Goal: Task Accomplishment & Management: Complete application form

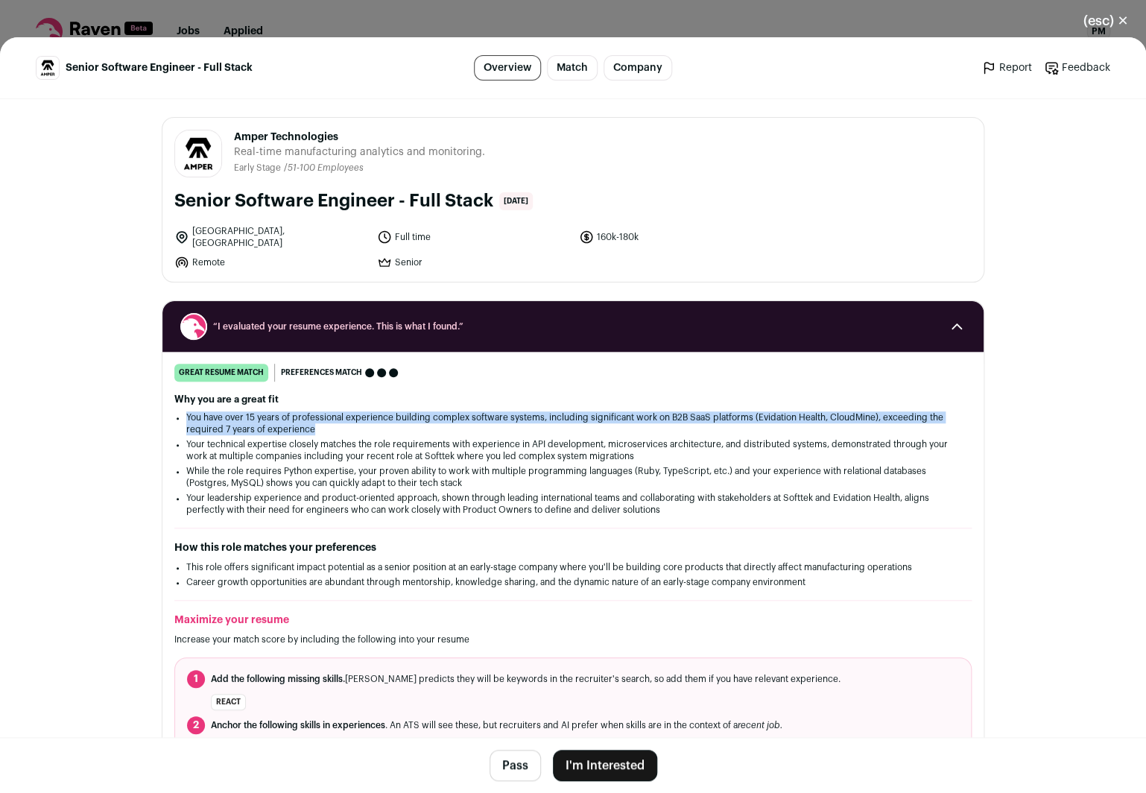
drag, startPoint x: 343, startPoint y: 419, endPoint x: 353, endPoint y: 399, distance: 22.7
click at [353, 399] on div "Why you are a great fit You have over 15 years of professional experience build…" at bounding box center [572, 454] width 797 height 122
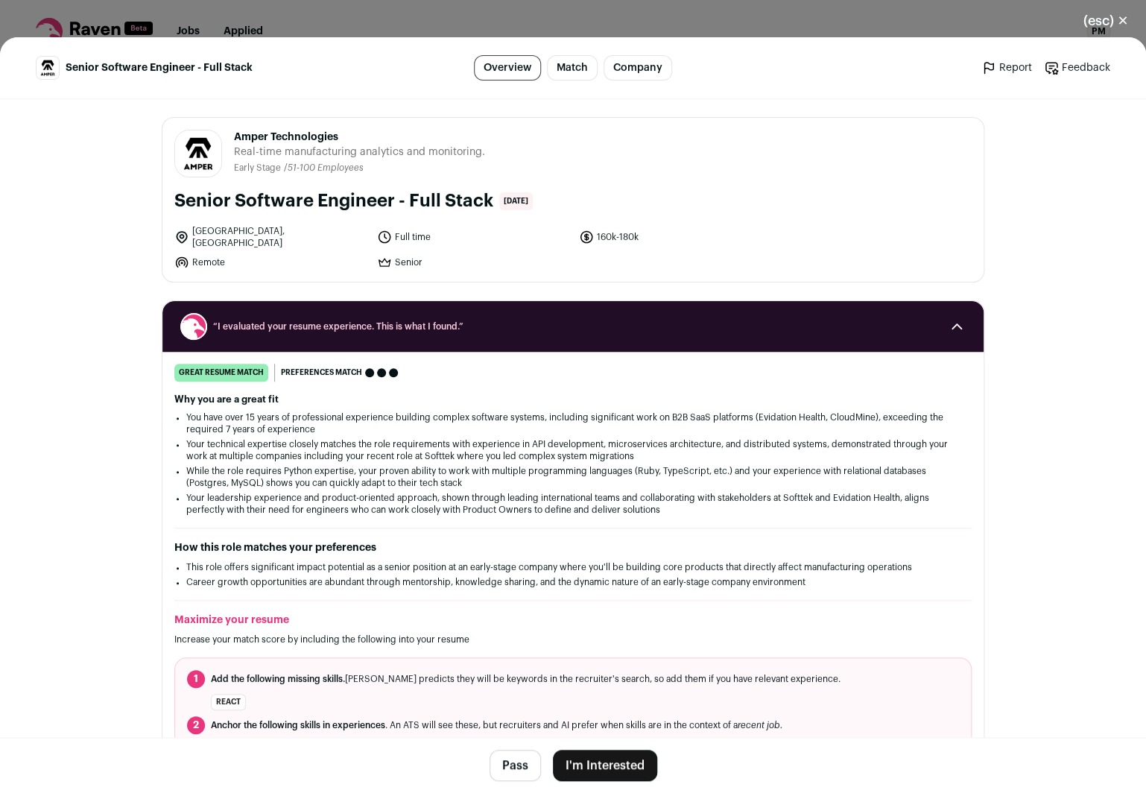
click at [571, 447] on li "Your technical expertise closely matches the role requirements with experience …" at bounding box center [572, 450] width 773 height 24
click at [568, 469] on li "While the role requires Python expertise, your proven ability to work with mult…" at bounding box center [572, 477] width 773 height 24
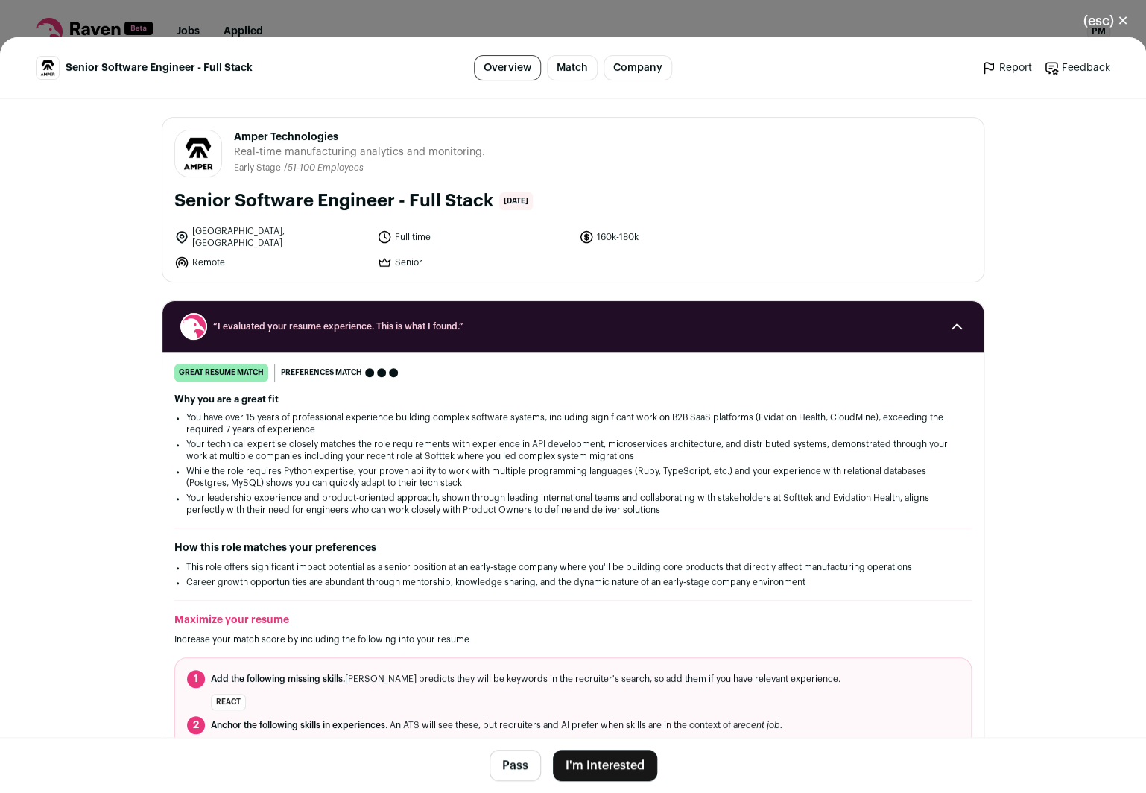
click at [568, 469] on li "While the role requires Python expertise, your proven ability to work with mult…" at bounding box center [572, 477] width 773 height 24
click at [597, 767] on button "I'm Interested" at bounding box center [605, 764] width 104 height 31
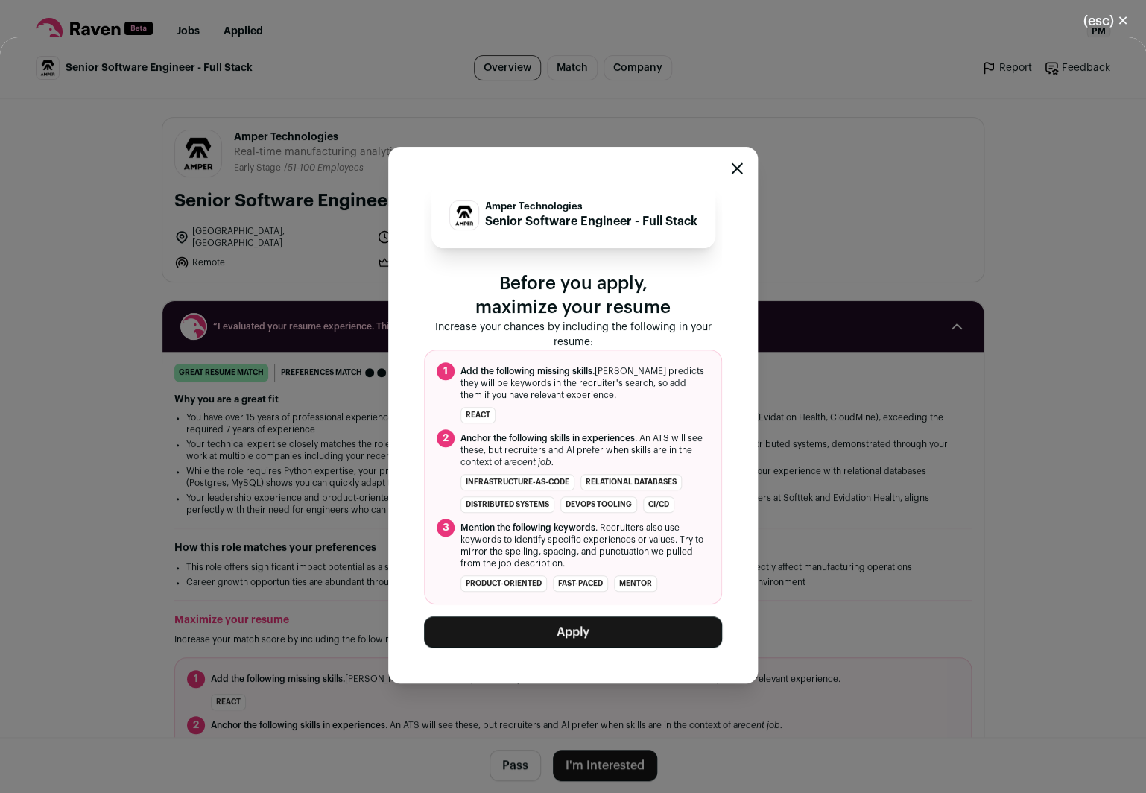
click at [583, 631] on button "Apply" at bounding box center [573, 631] width 298 height 31
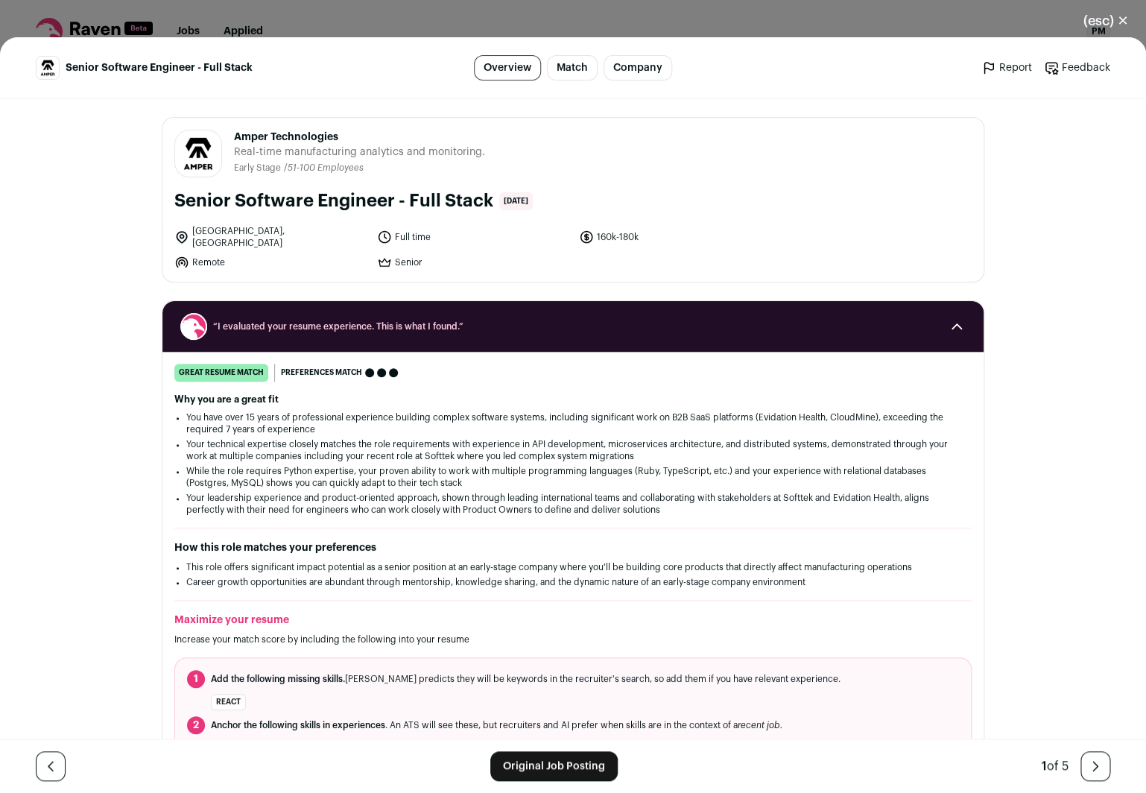
click at [1126, 20] on button "(esc) ✕" at bounding box center [1105, 20] width 80 height 33
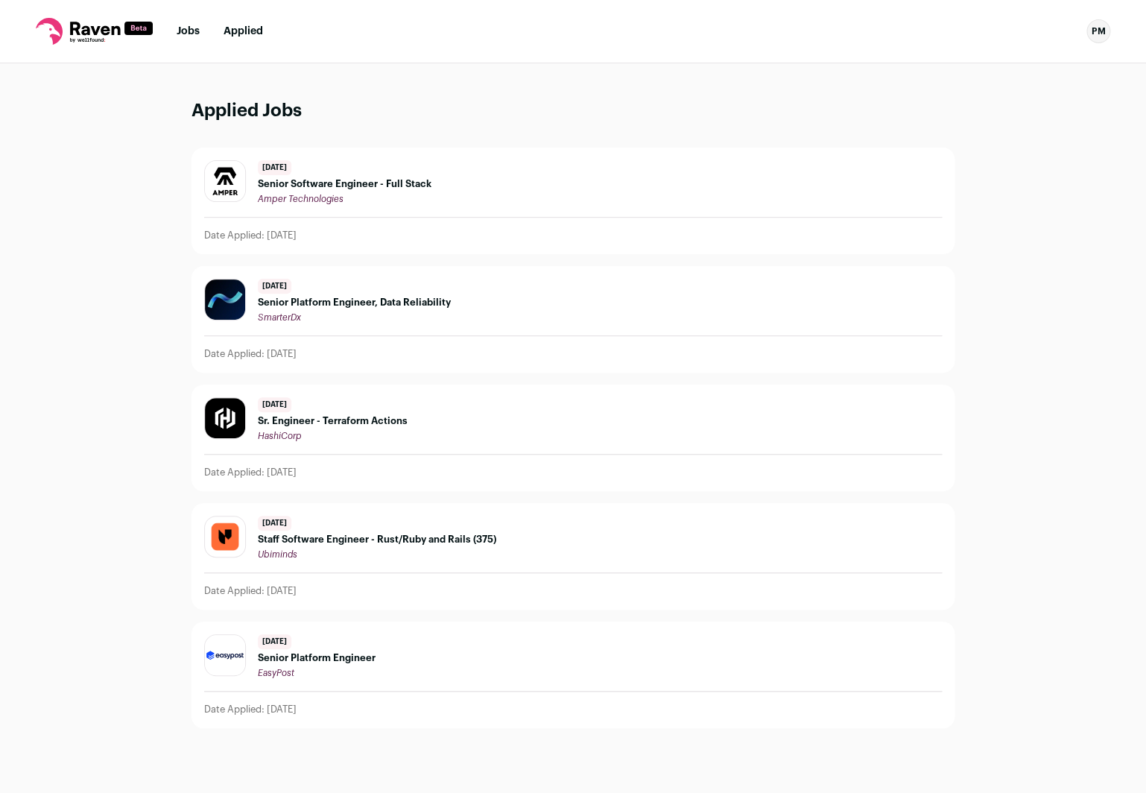
click at [340, 187] on span "Senior Software Engineer - Full Stack" at bounding box center [345, 184] width 174 height 12
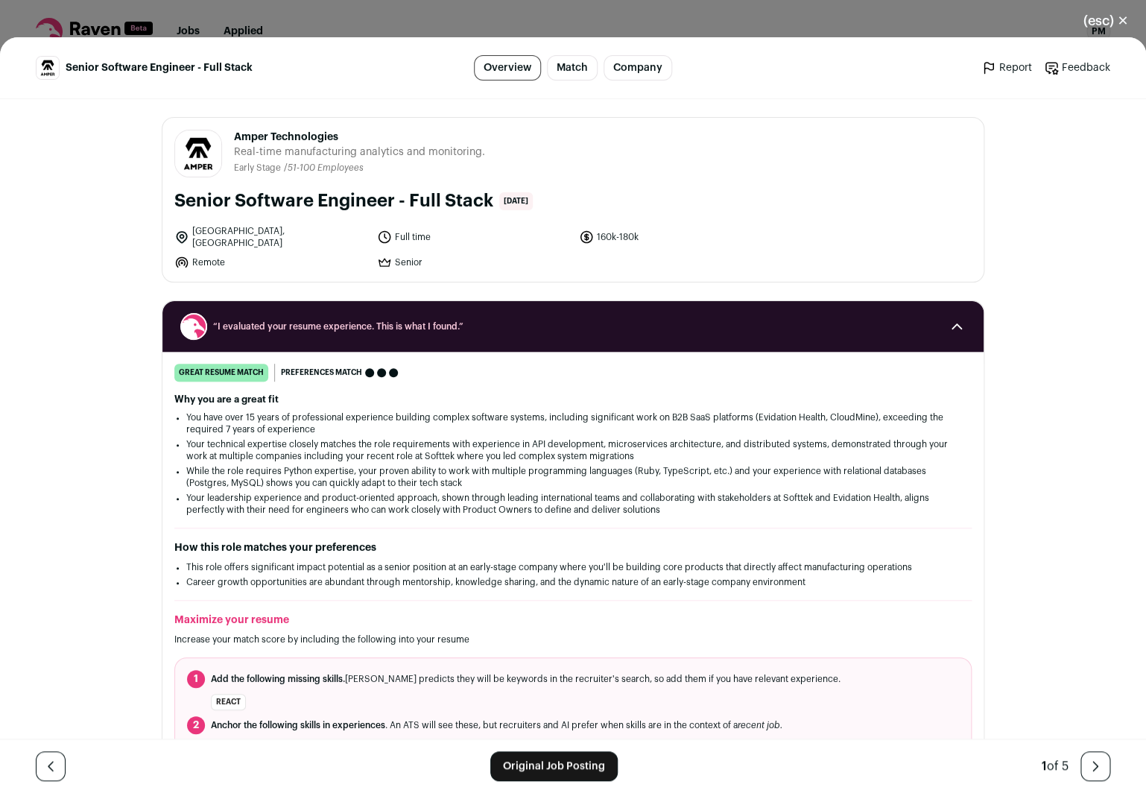
click at [1108, 21] on button "(esc) ✕" at bounding box center [1105, 20] width 80 height 33
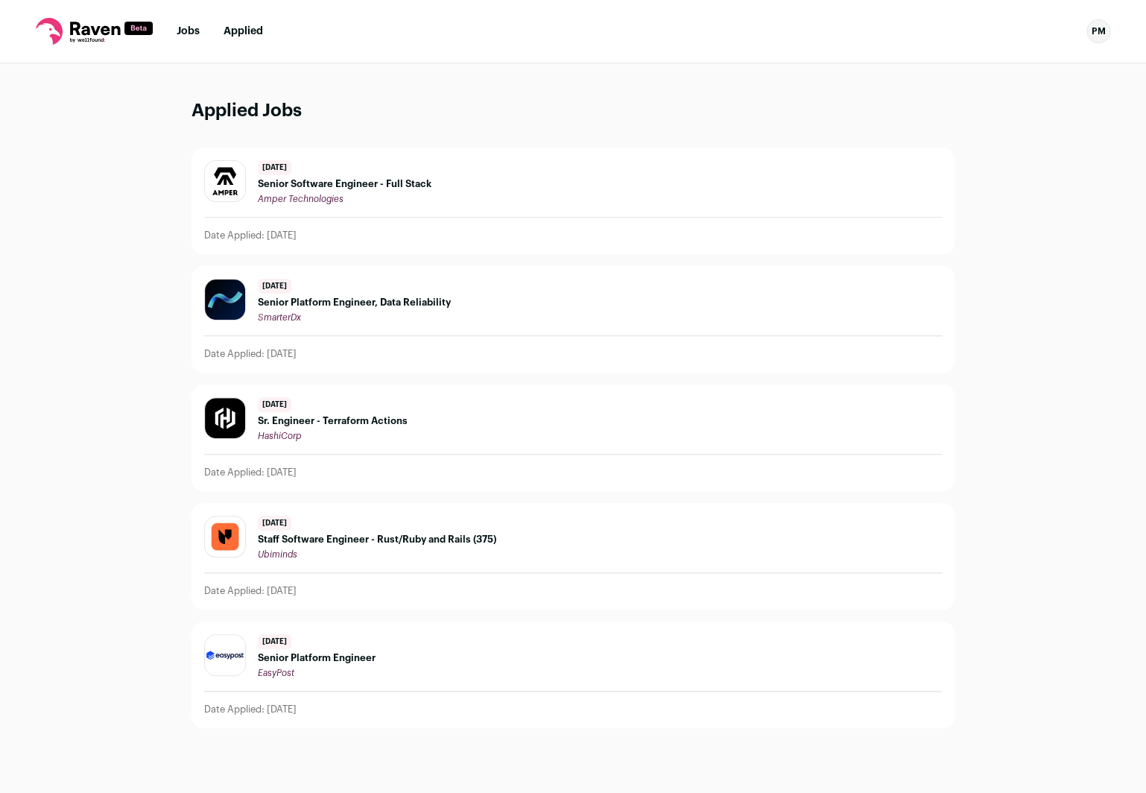
click at [186, 33] on link "Jobs" at bounding box center [188, 31] width 23 height 10
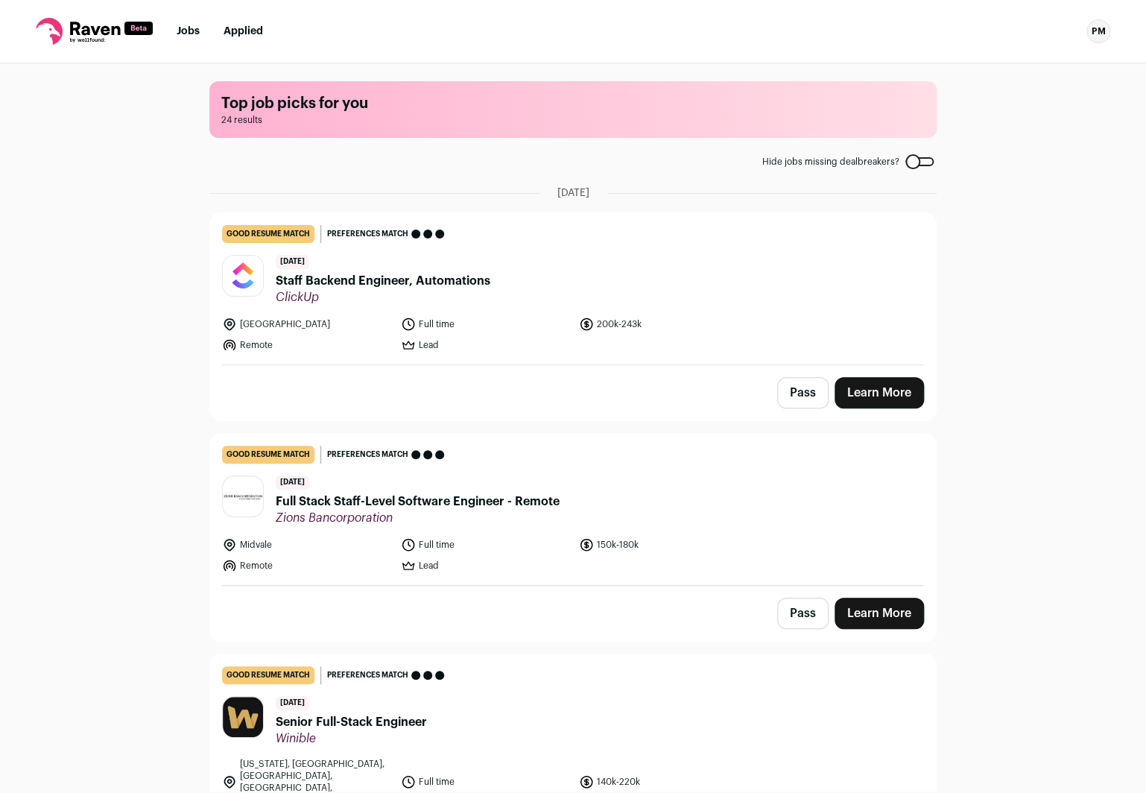
click at [117, 345] on div "Top job picks for you 24 results Hide jobs missing dealbreakers? [DATE] good re…" at bounding box center [573, 426] width 1146 height 727
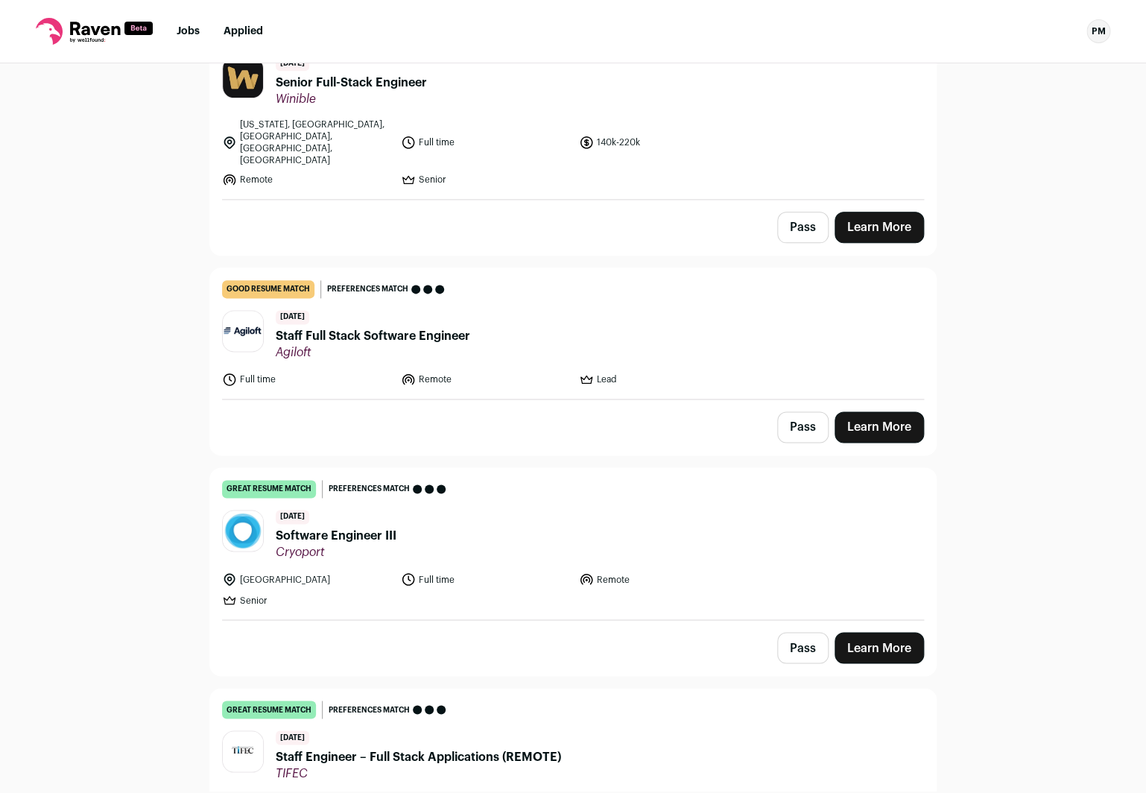
scroll to position [651, 0]
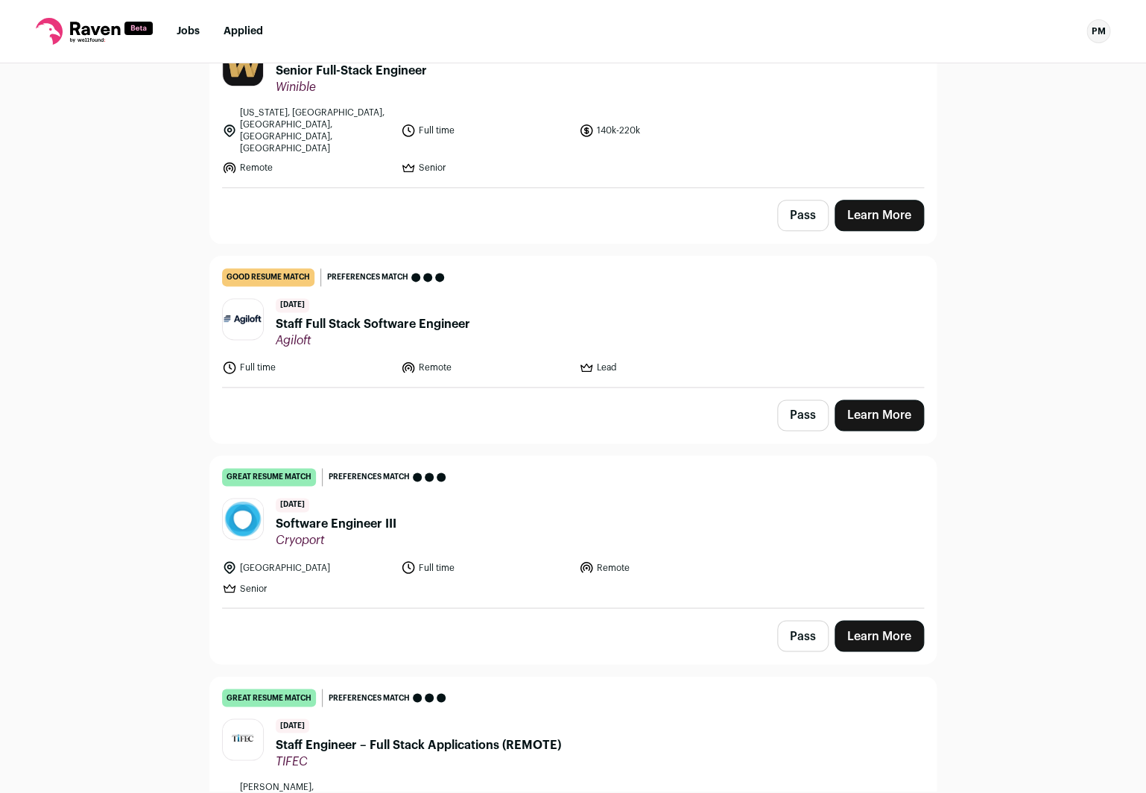
click at [372, 472] on link "great resume match You meet the must-have requirements, the nice-to-have requir…" at bounding box center [573, 531] width 726 height 151
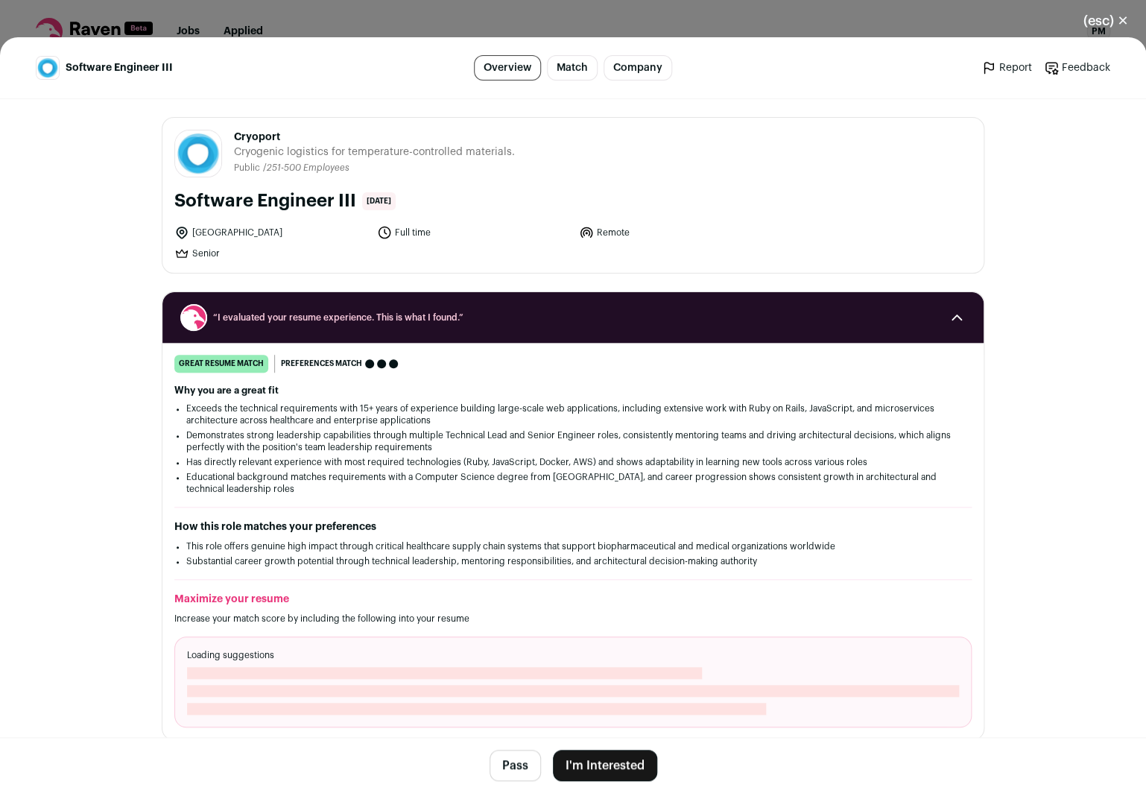
drag, startPoint x: 398, startPoint y: 402, endPoint x: 396, endPoint y: 492, distance: 90.9
click at [396, 492] on div "Why you are a great fit Exceeds the technical requirements with 15+ years of ex…" at bounding box center [572, 439] width 797 height 110
click at [396, 492] on li "Educational background matches requirements with a Computer Science degree from…" at bounding box center [572, 483] width 773 height 24
drag, startPoint x: 396, startPoint y: 492, endPoint x: 418, endPoint y: 399, distance: 95.6
click at [418, 399] on div "Why you are a great fit Exceeds the technical requirements with 15+ years of ex…" at bounding box center [572, 439] width 797 height 110
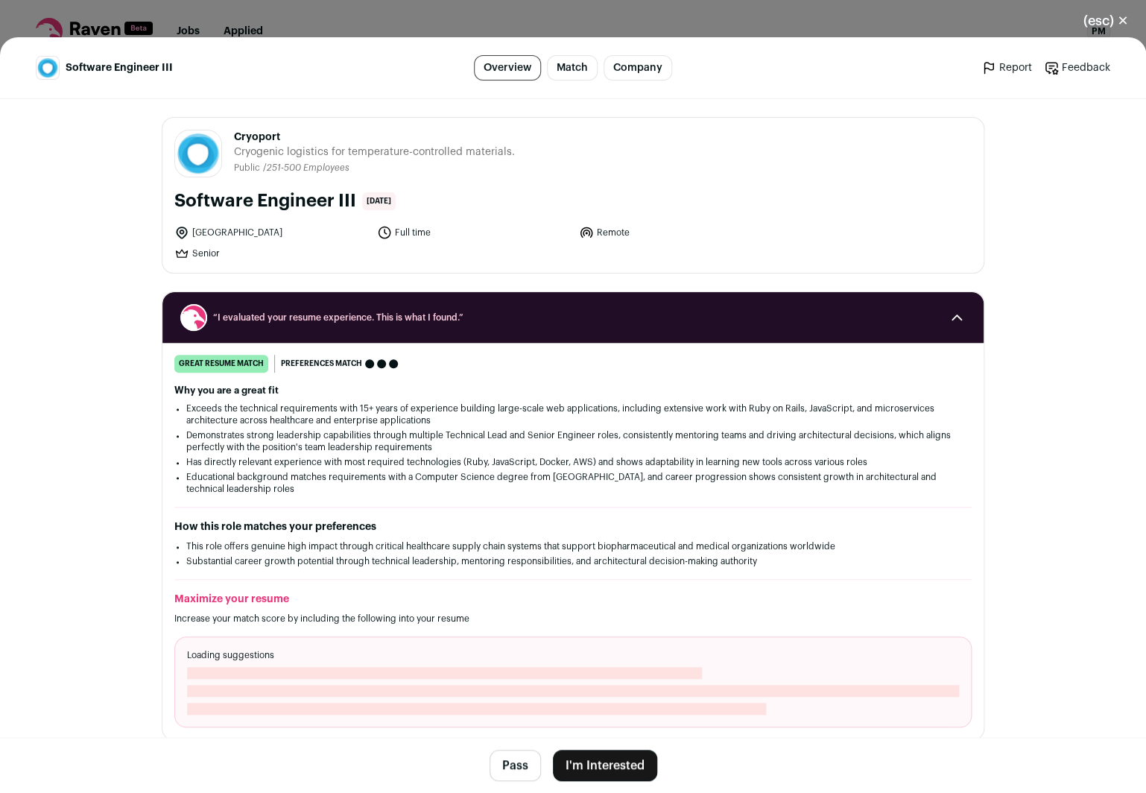
click at [418, 399] on div "Why you are a great fit Exceeds the technical requirements with 15+ years of ex…" at bounding box center [572, 439] width 797 height 110
drag, startPoint x: 419, startPoint y: 396, endPoint x: 402, endPoint y: 495, distance: 100.4
click at [402, 495] on div "Why you are a great fit Exceeds the technical requirements with 15+ years of ex…" at bounding box center [572, 439] width 797 height 110
click at [402, 494] on li "Educational background matches requirements with a Computer Science degree from…" at bounding box center [572, 483] width 773 height 24
drag, startPoint x: 402, startPoint y: 499, endPoint x: 424, endPoint y: 400, distance: 101.4
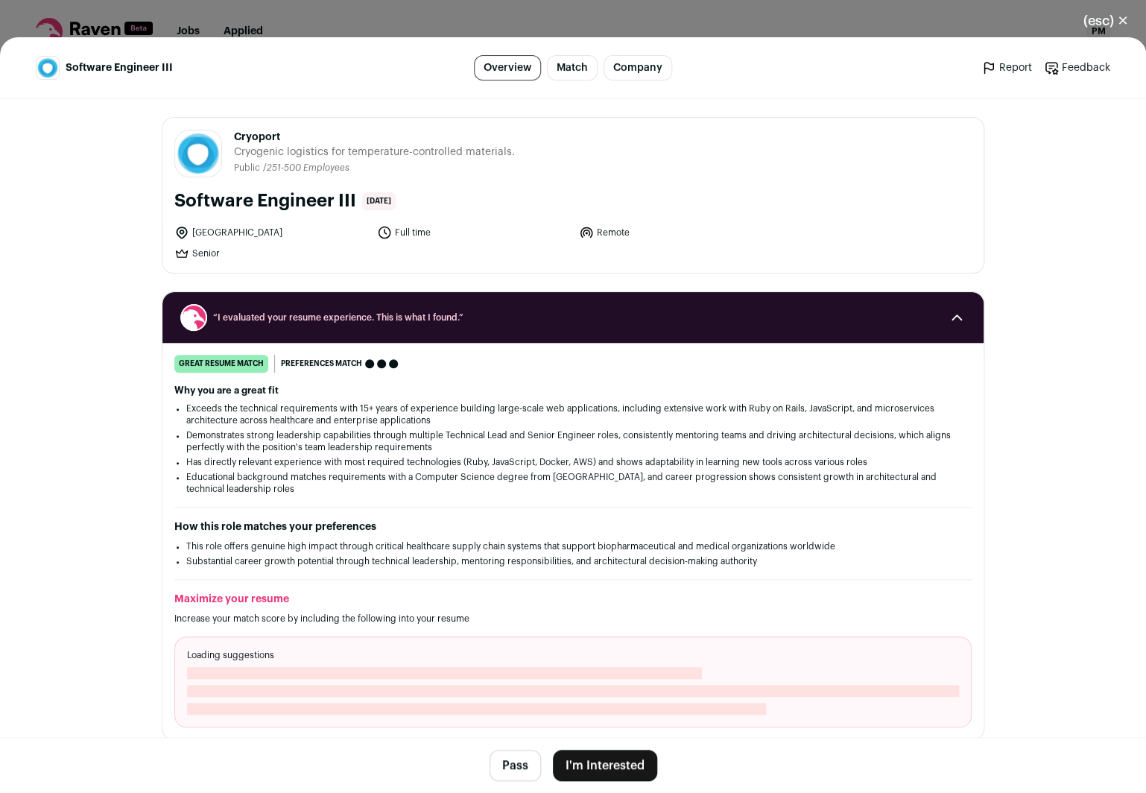
click at [424, 400] on div "great resume match You meet the must-have requirements, the nice-to-have requir…" at bounding box center [572, 541] width 821 height 372
click at [424, 399] on div "Why you are a great fit Exceeds the technical requirements with 15+ years of ex…" at bounding box center [572, 439] width 797 height 110
drag, startPoint x: 426, startPoint y: 395, endPoint x: 430, endPoint y: 494, distance: 99.1
click at [430, 494] on div "Why you are a great fit Exceeds the technical requirements with 15+ years of ex…" at bounding box center [572, 439] width 797 height 110
click at [430, 494] on li "Educational background matches requirements with a Computer Science degree from…" at bounding box center [572, 483] width 773 height 24
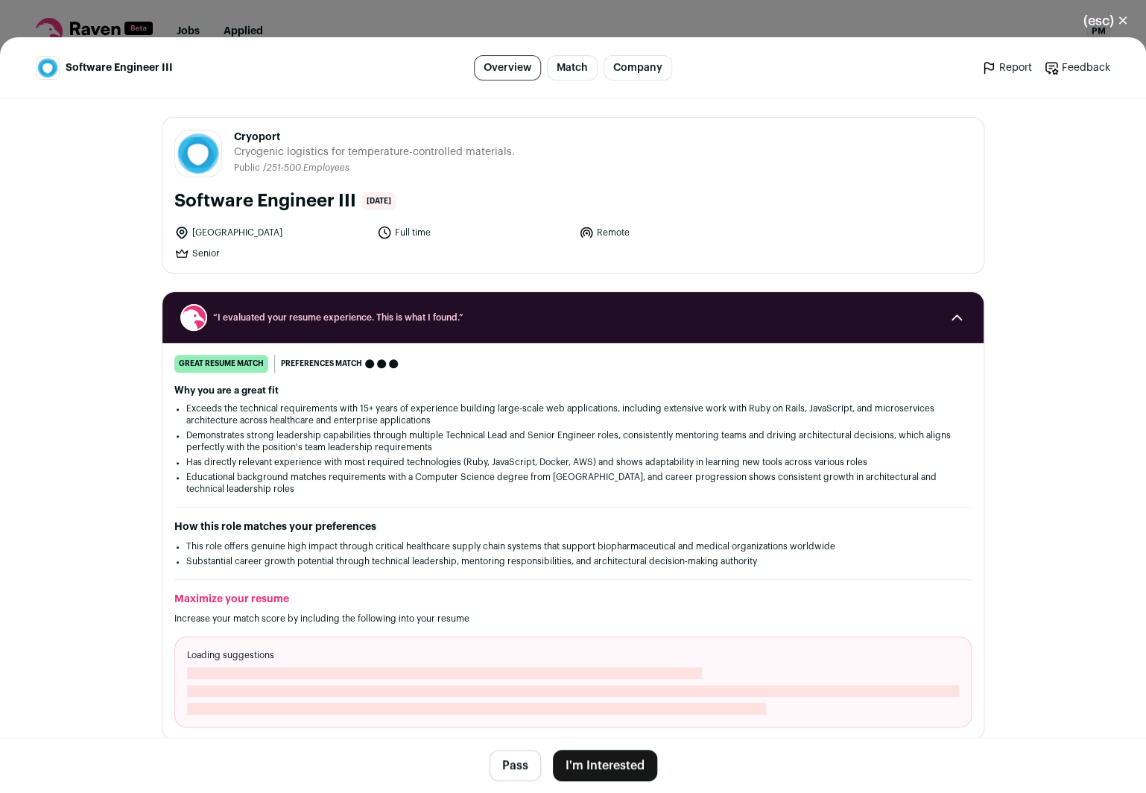
drag, startPoint x: 430, startPoint y: 494, endPoint x: 452, endPoint y: 397, distance: 99.4
click at [452, 397] on div "Why you are a great fit Exceeds the technical requirements with 15+ years of ex…" at bounding box center [572, 439] width 797 height 110
drag, startPoint x: 449, startPoint y: 425, endPoint x: 446, endPoint y: 492, distance: 67.1
click at [446, 492] on div "Why you are a great fit Exceeds the technical requirements with 15+ years of ex…" at bounding box center [572, 439] width 797 height 110
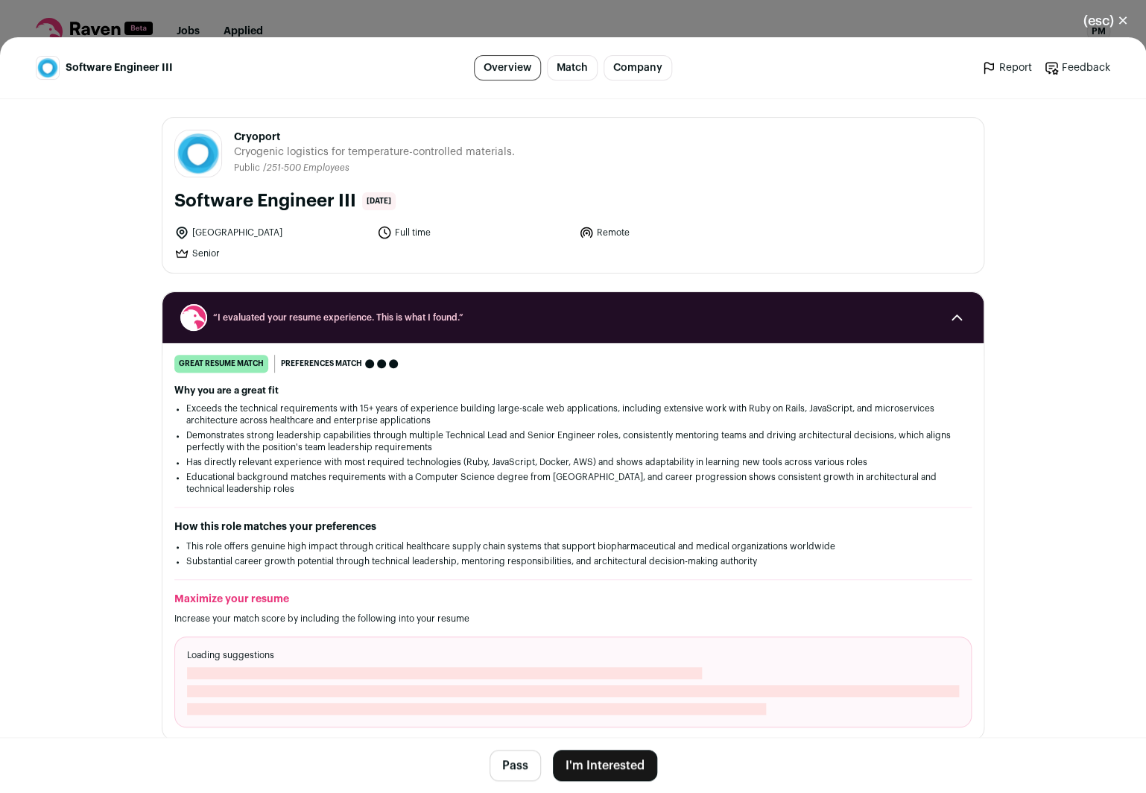
click at [446, 492] on li "Educational background matches requirements with a Computer Science degree from…" at bounding box center [572, 483] width 773 height 24
drag, startPoint x: 446, startPoint y: 492, endPoint x: 451, endPoint y: 402, distance: 90.2
click at [451, 402] on div "Why you are a great fit Exceeds the technical requirements with 15+ years of ex…" at bounding box center [572, 439] width 797 height 110
drag, startPoint x: 450, startPoint y: 404, endPoint x: 445, endPoint y: 504, distance: 100.7
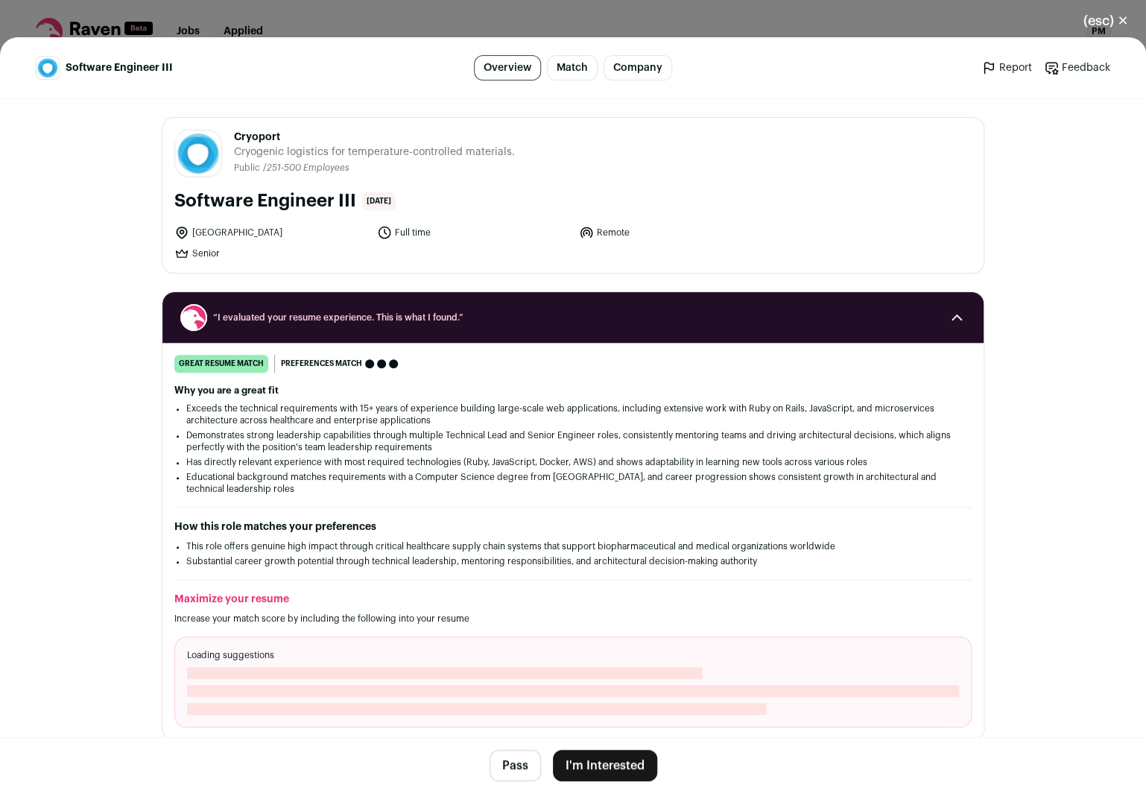
click at [445, 504] on div "great resume match You meet the must-have requirements, the nice-to-have requir…" at bounding box center [572, 541] width 821 height 372
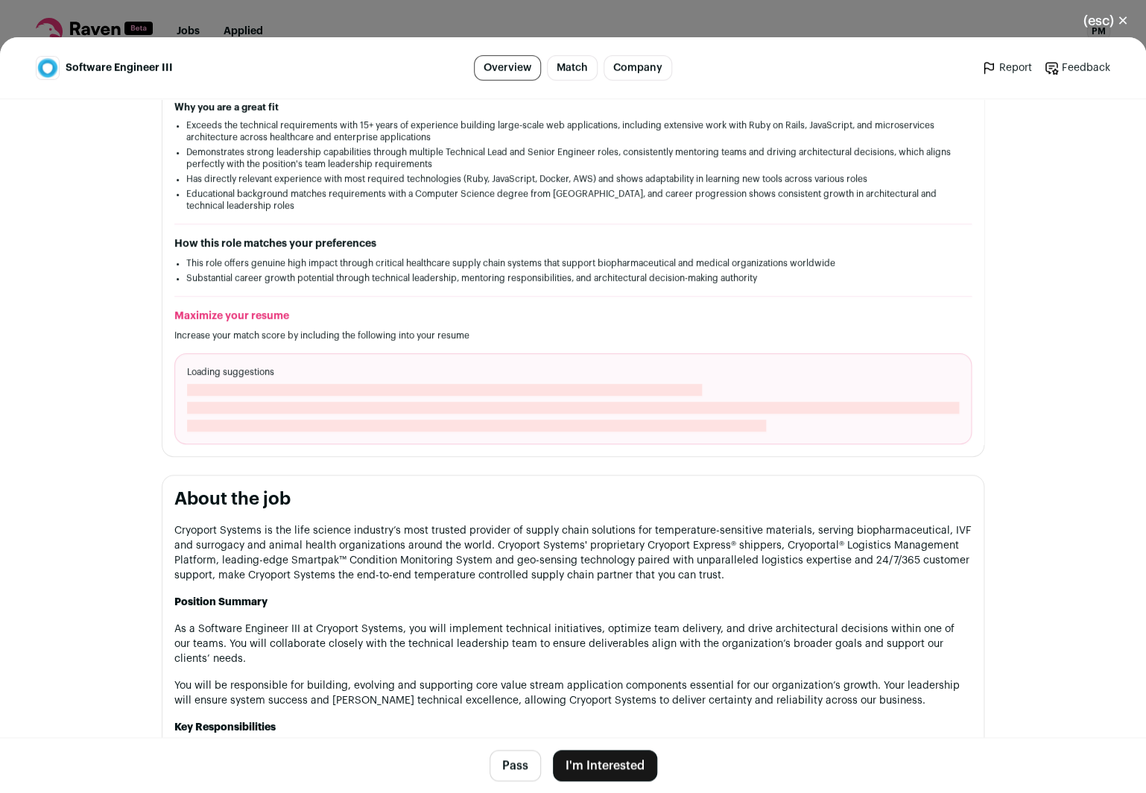
scroll to position [356, 0]
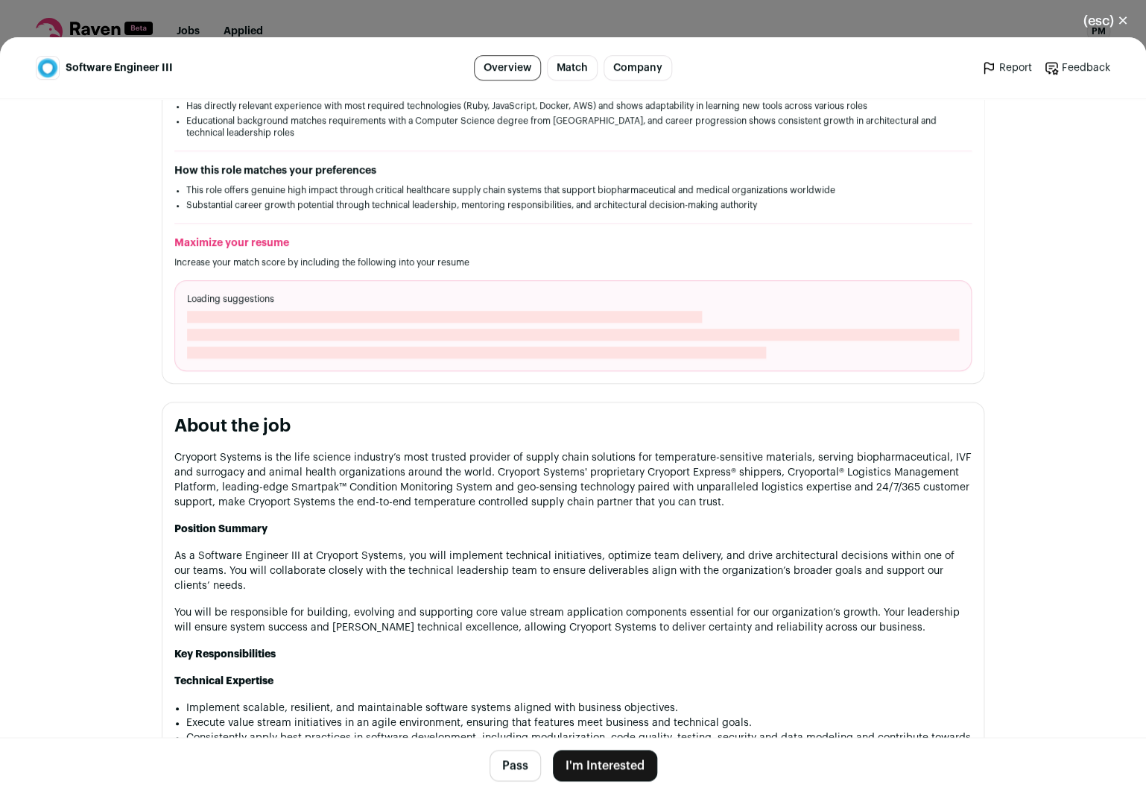
drag, startPoint x: 764, startPoint y: 502, endPoint x: 761, endPoint y: 428, distance: 74.5
click at [761, 429] on h2 "About the job" at bounding box center [572, 426] width 797 height 24
drag, startPoint x: 761, startPoint y: 436, endPoint x: 768, endPoint y: 664, distance: 228.0
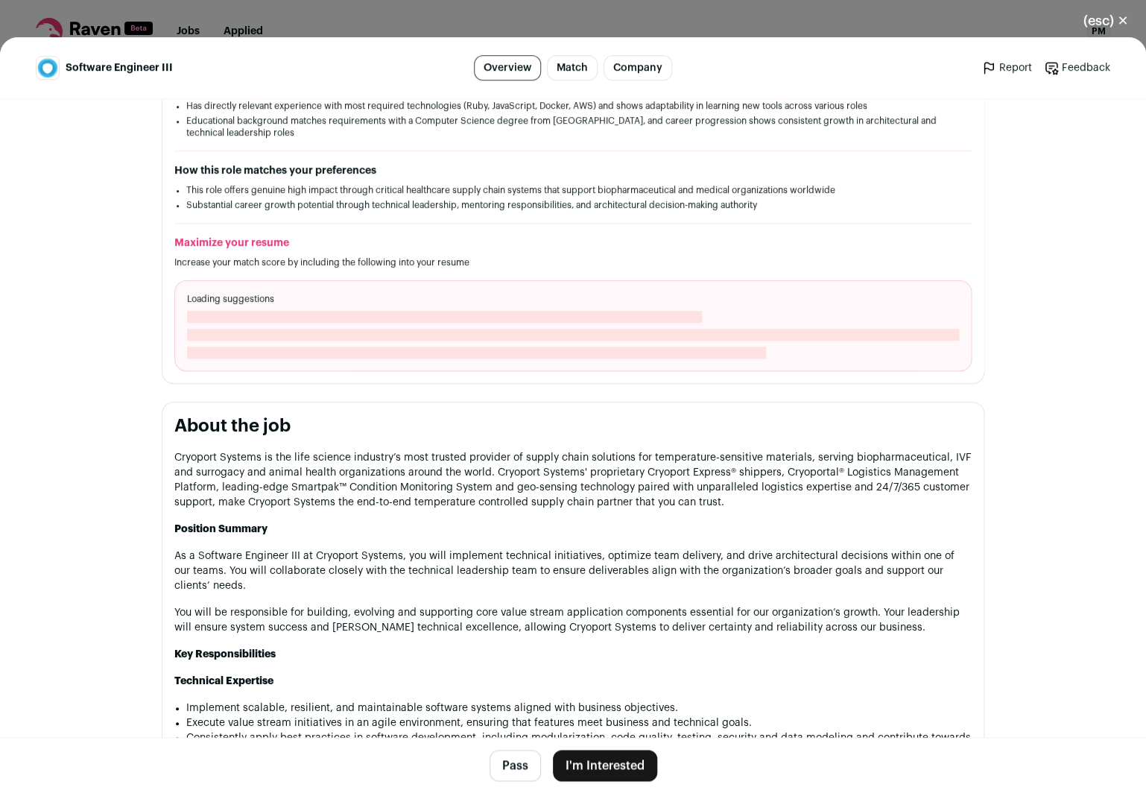
scroll to position [664, 0]
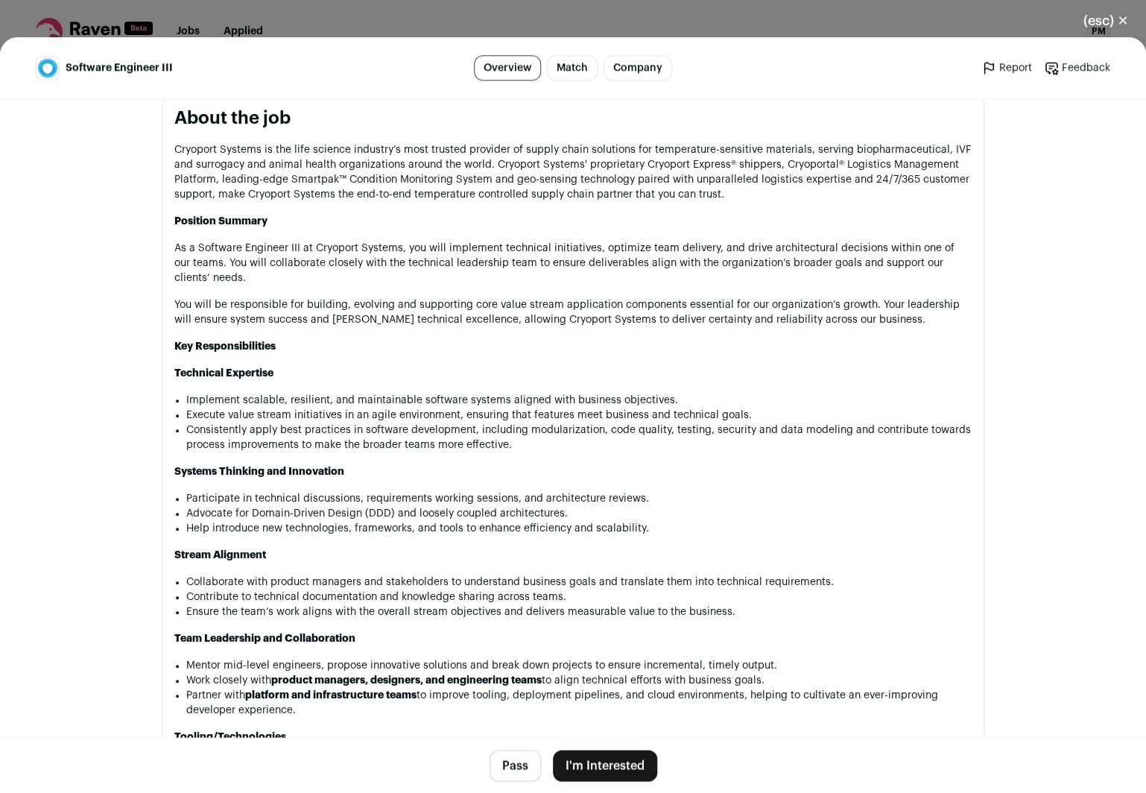
click at [516, 372] on p "Technical Expertise" at bounding box center [572, 373] width 797 height 15
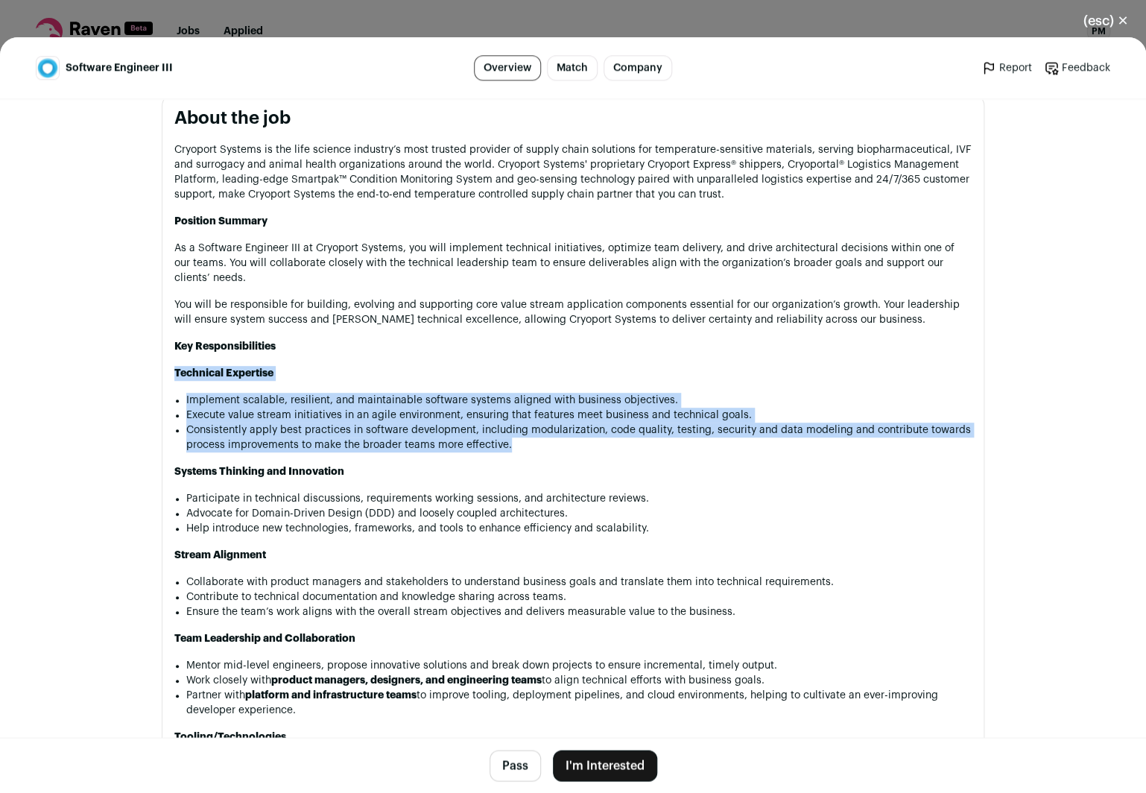
drag, startPoint x: 518, startPoint y: 366, endPoint x: 559, endPoint y: 457, distance: 100.4
click at [559, 457] on div "Cryoport Systems is the life science industry’s most trusted provider of supply…" at bounding box center [572, 575] width 797 height 867
click at [559, 452] on li "Consistently apply best practices in software development, including modulariza…" at bounding box center [578, 437] width 785 height 30
drag, startPoint x: 559, startPoint y: 457, endPoint x: 559, endPoint y: 382, distance: 75.2
click at [559, 382] on div "Cryoport Systems is the life science industry’s most trusted provider of supply…" at bounding box center [572, 575] width 797 height 867
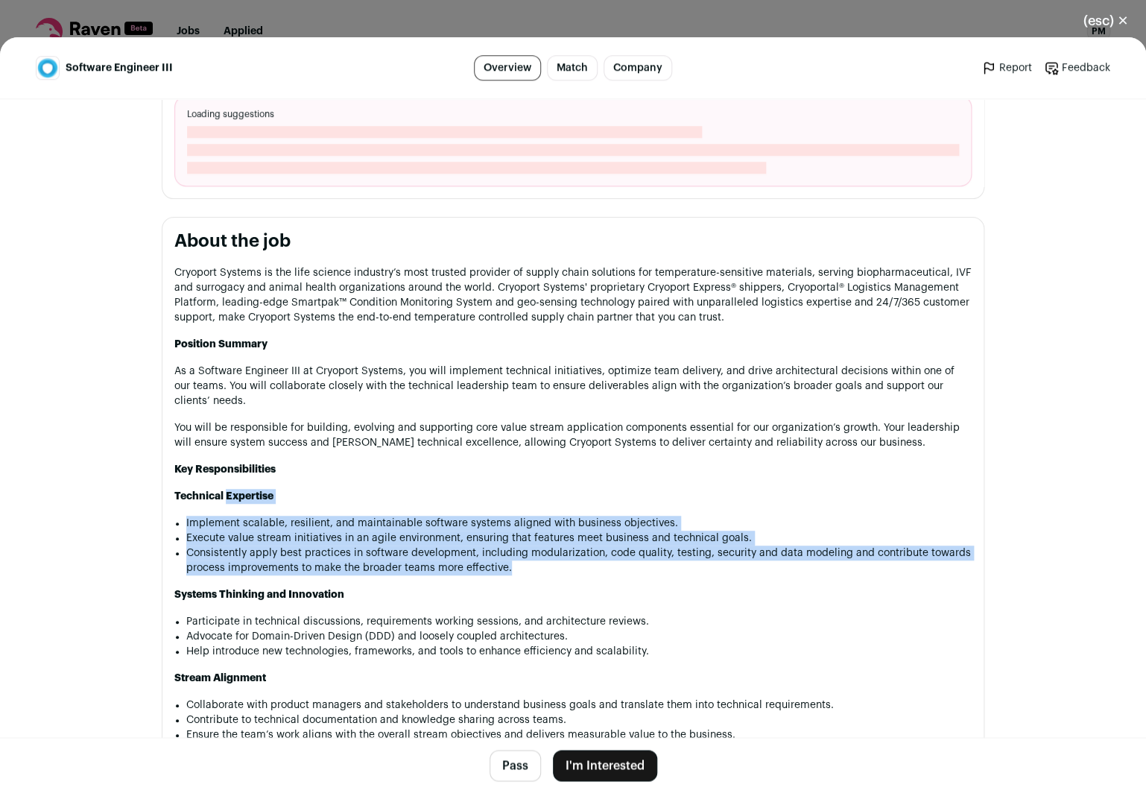
scroll to position [713, 0]
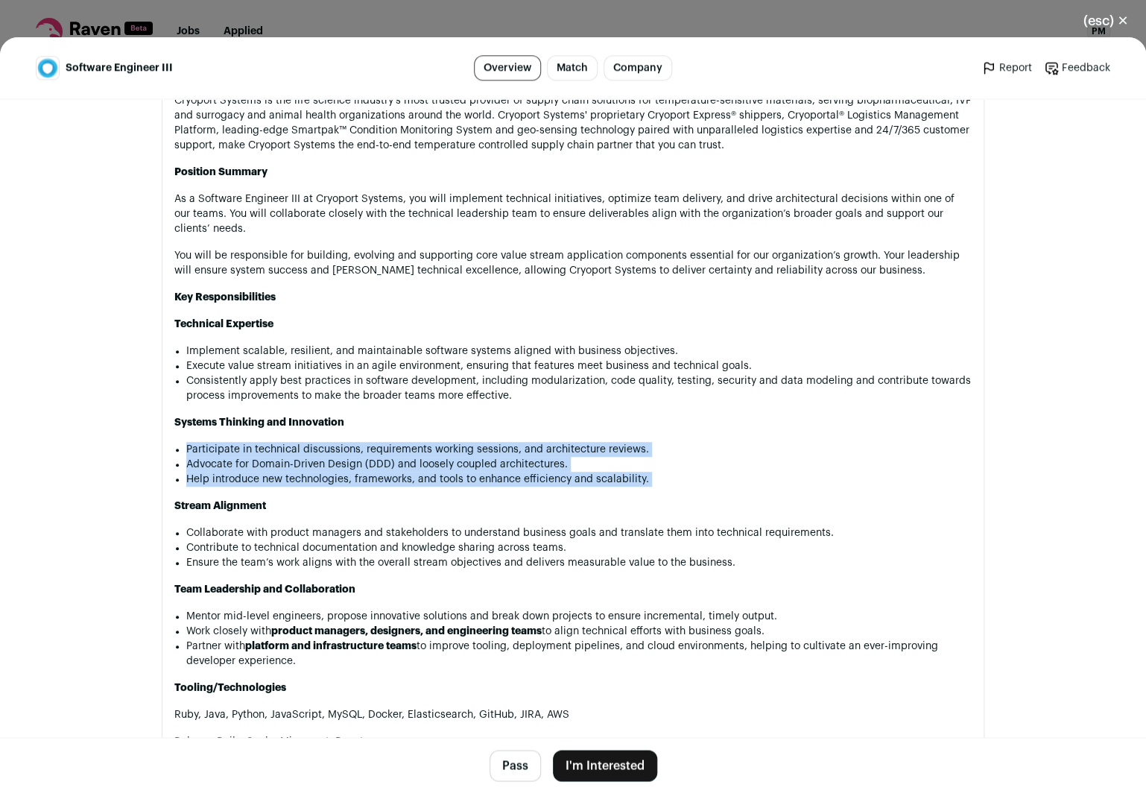
drag, startPoint x: 561, startPoint y: 428, endPoint x: 566, endPoint y: 505, distance: 76.9
click at [566, 505] on div "Cryoport Systems is the life science industry’s most trusted provider of supply…" at bounding box center [572, 526] width 797 height 867
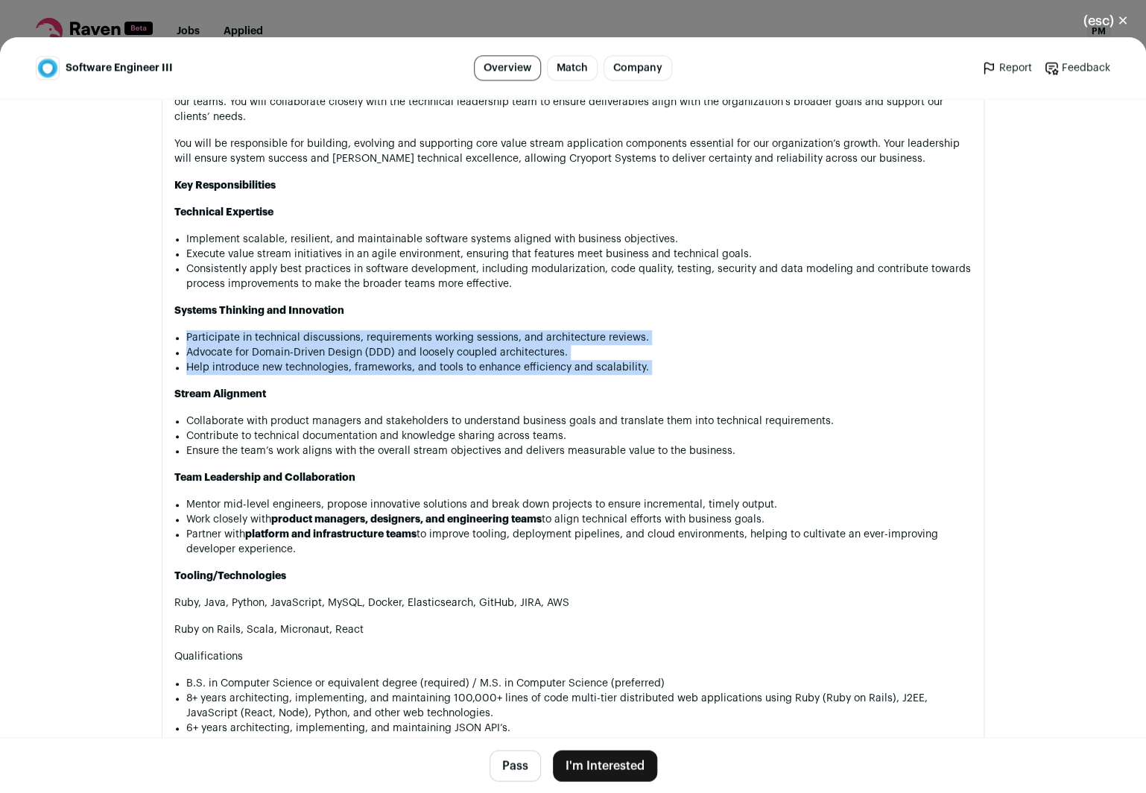
scroll to position [885, 0]
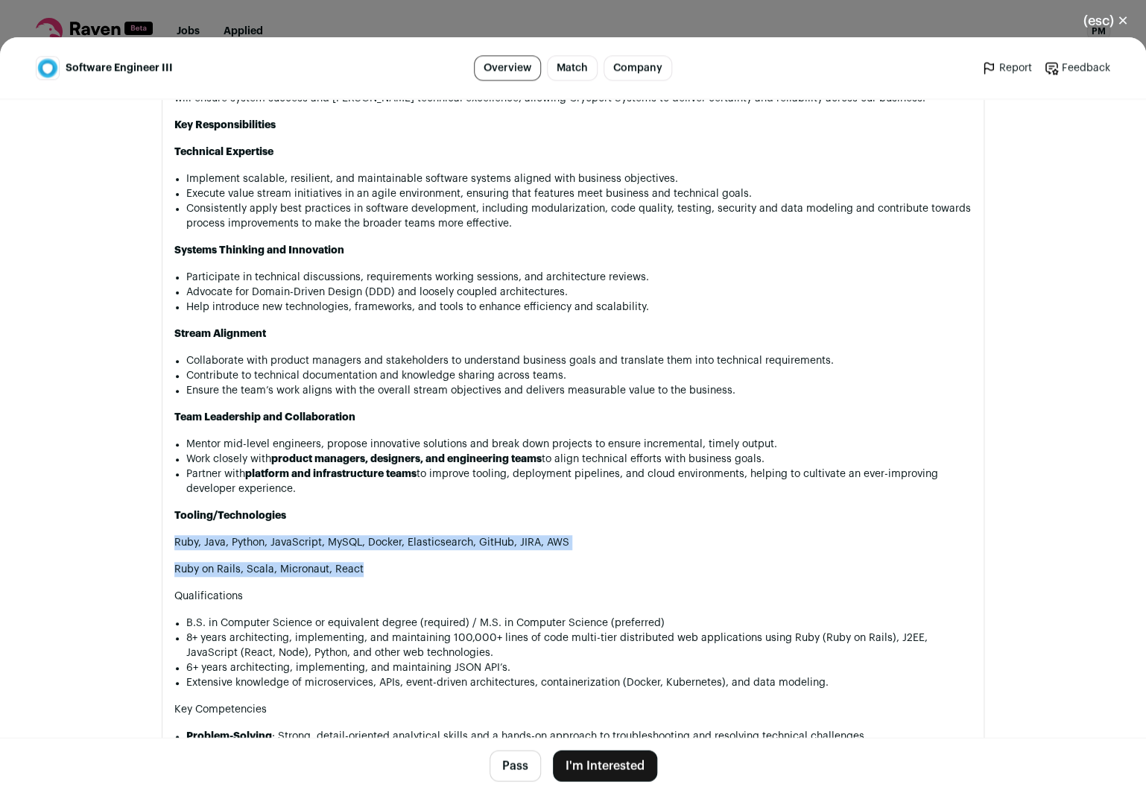
drag, startPoint x: 548, startPoint y: 532, endPoint x: 545, endPoint y: 584, distance: 52.2
click at [545, 582] on div "Cryoport Systems is the life science industry’s most trusted provider of supply…" at bounding box center [572, 354] width 797 height 867
click at [545, 577] on p "Ruby on Rails, Scala, Micronaut, React" at bounding box center [572, 569] width 797 height 15
drag, startPoint x: 463, startPoint y: 532, endPoint x: 458, endPoint y: 601, distance: 69.5
click at [458, 601] on div "Cryoport Systems is the life science industry’s most trusted provider of supply…" at bounding box center [572, 354] width 797 height 867
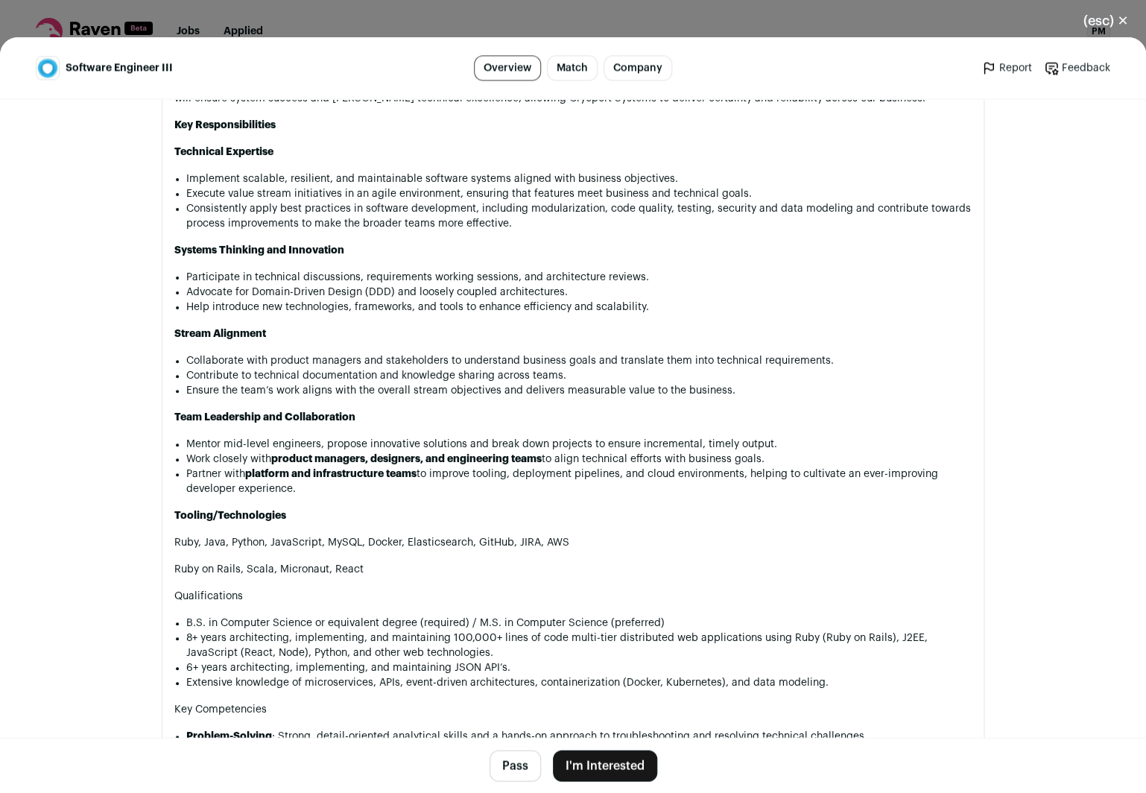
click at [459, 597] on div "Cryoport Systems is the life science industry’s most trusted provider of supply…" at bounding box center [572, 354] width 797 height 867
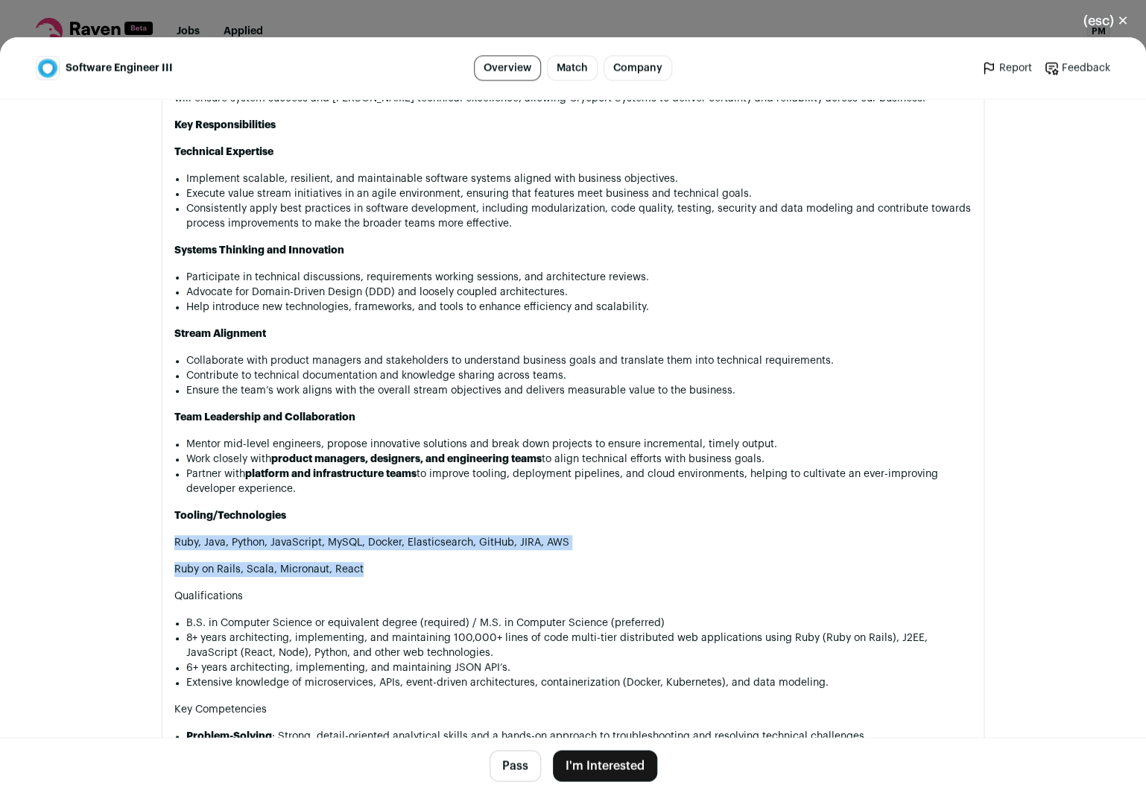
drag, startPoint x: 460, startPoint y: 594, endPoint x: 473, endPoint y: 533, distance: 61.7
click at [473, 533] on div "Cryoport Systems is the life science industry’s most trusted provider of supply…" at bounding box center [572, 354] width 797 height 867
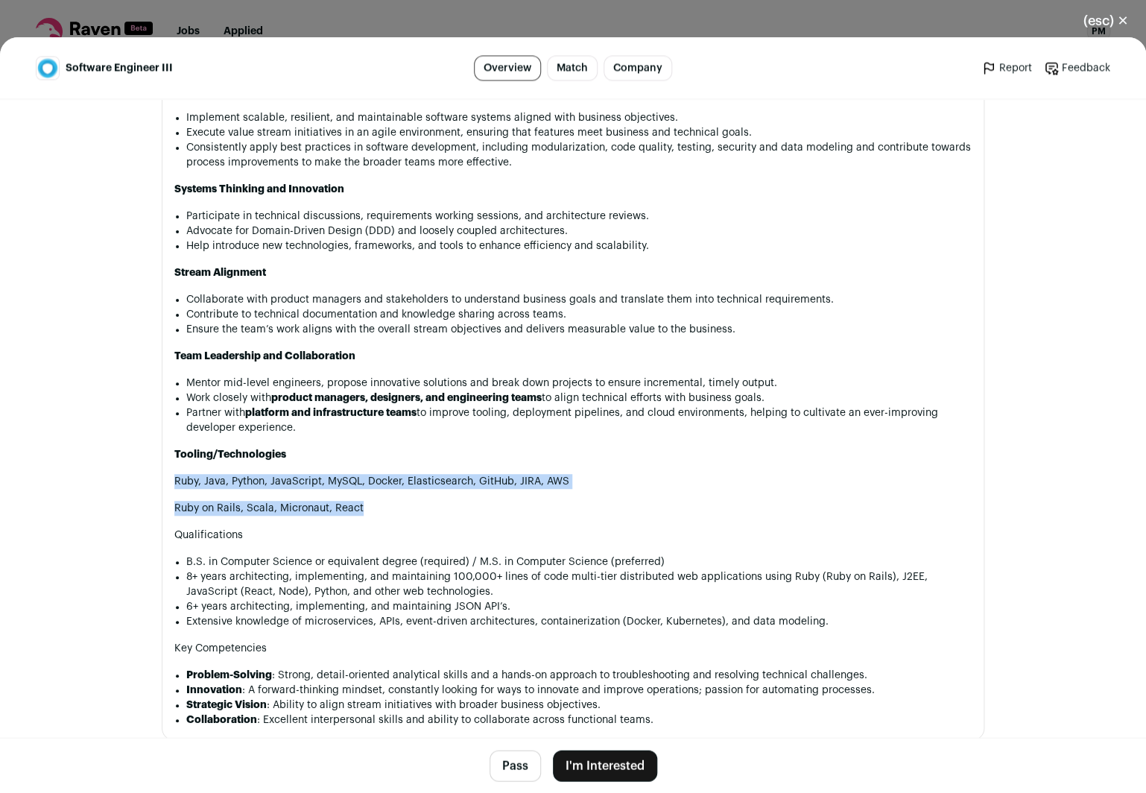
scroll to position [1023, 0]
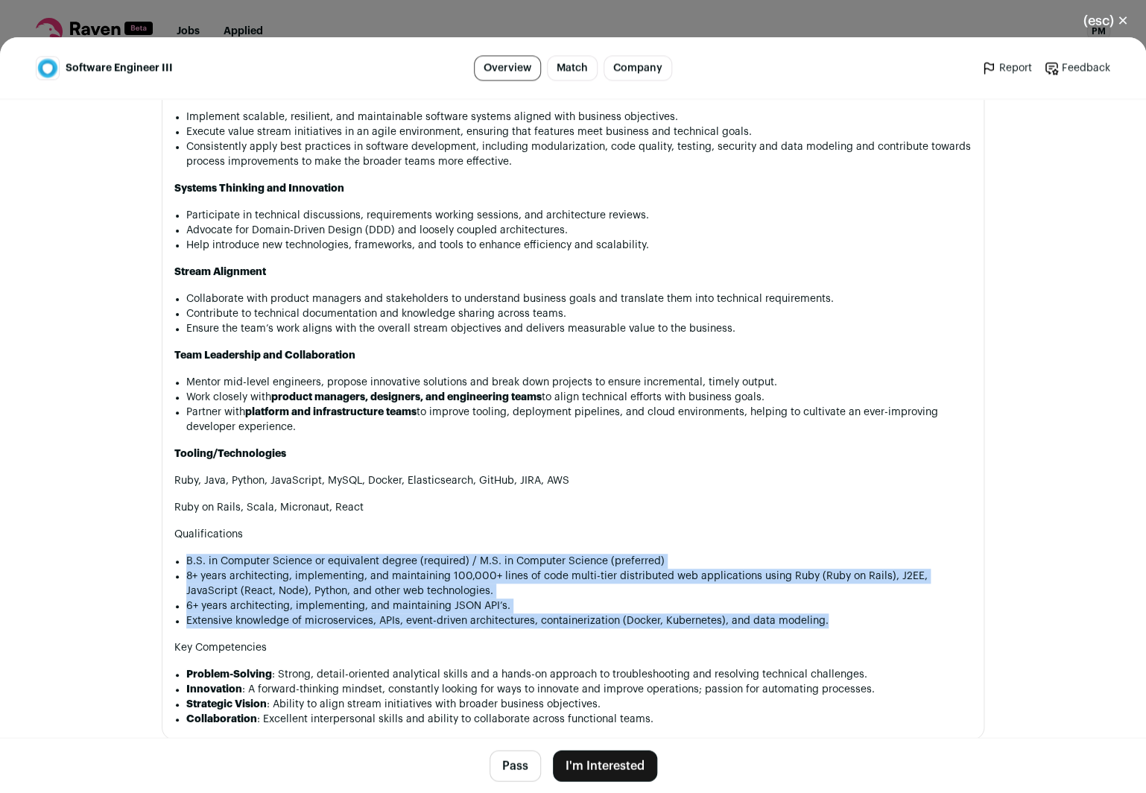
drag, startPoint x: 472, startPoint y: 558, endPoint x: 483, endPoint y: 649, distance: 91.6
click at [483, 649] on div "Cryoport Systems is the life science industry’s most trusted provider of supply…" at bounding box center [572, 292] width 797 height 867
drag, startPoint x: 483, startPoint y: 649, endPoint x: 483, endPoint y: 561, distance: 87.9
click at [483, 562] on div "Cryoport Systems is the life science industry’s most trusted provider of supply…" at bounding box center [572, 292] width 797 height 867
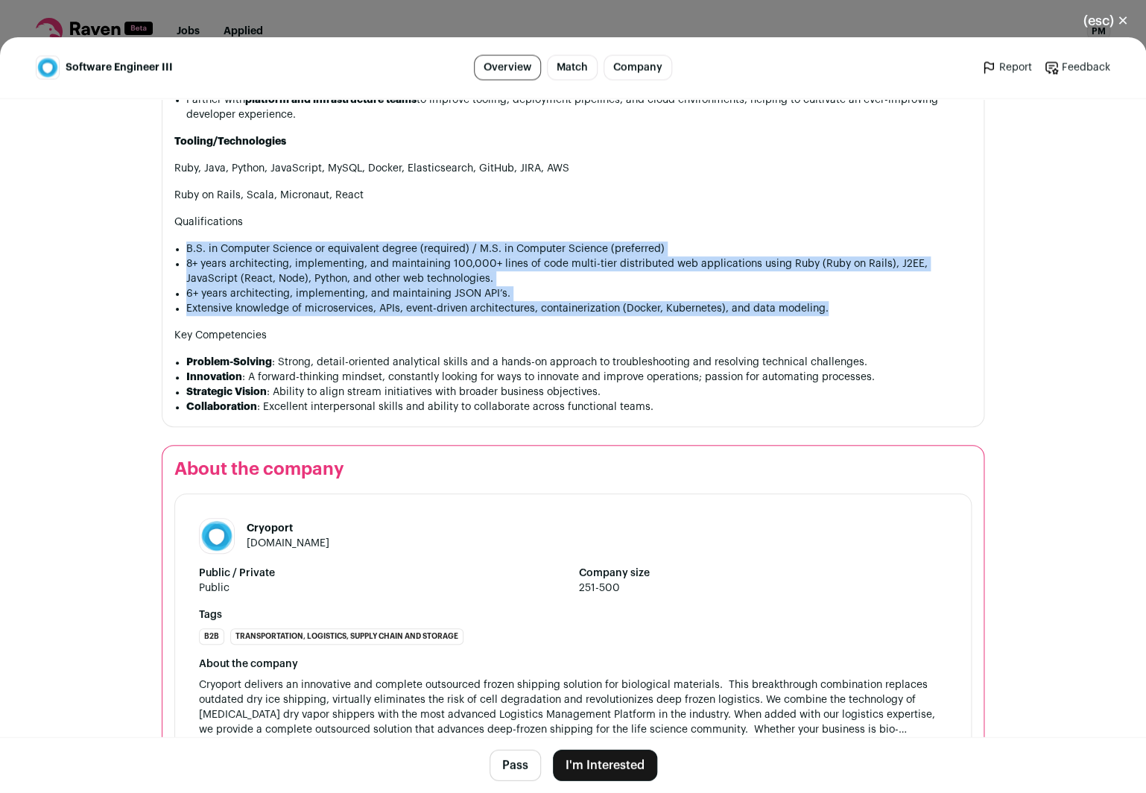
scroll to position [1342, 0]
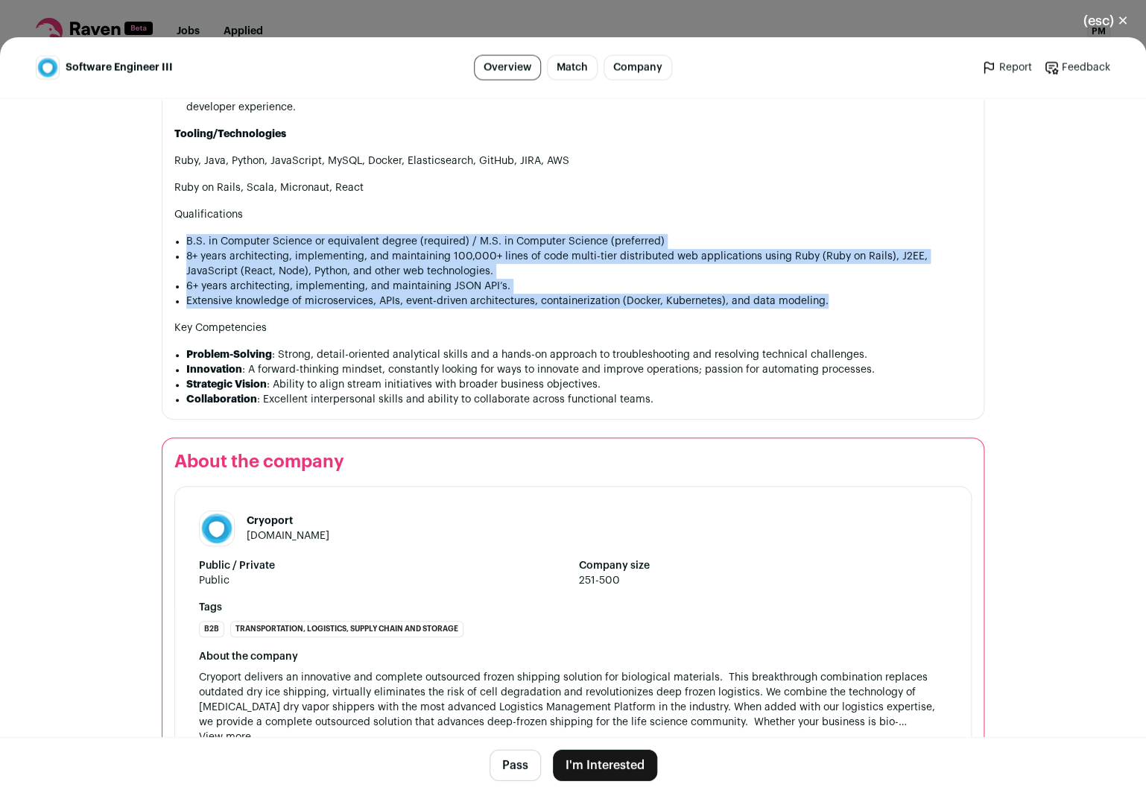
click at [293, 541] on link "[DOMAIN_NAME]" at bounding box center [288, 535] width 83 height 10
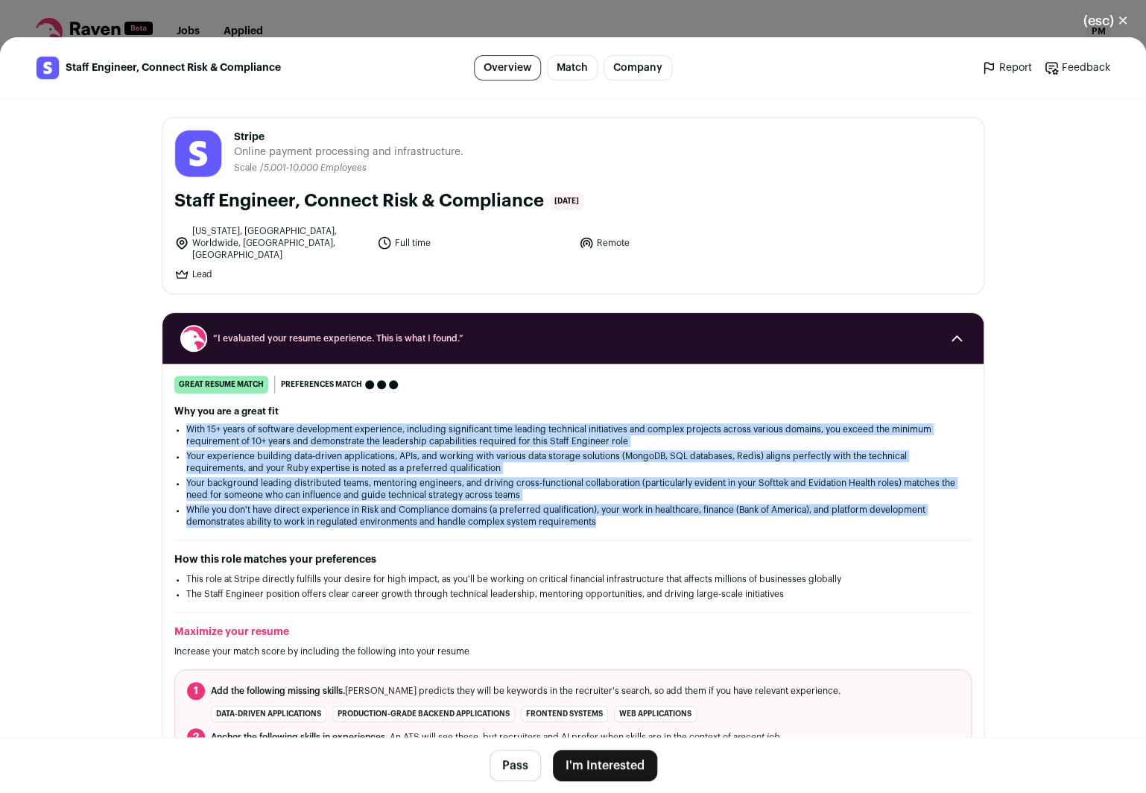
drag, startPoint x: 406, startPoint y: 402, endPoint x: 673, endPoint y: 508, distance: 287.2
click at [673, 508] on div "Why you are a great fit With 15+ years of software development experience, incl…" at bounding box center [572, 466] width 797 height 122
click at [673, 508] on li "While you don't have direct experience in Risk and Compliance domains (a prefer…" at bounding box center [572, 516] width 773 height 24
drag, startPoint x: 673, startPoint y: 508, endPoint x: 664, endPoint y: 408, distance: 100.2
click at [664, 408] on div "Why you are a great fit With 15+ years of software development experience, incl…" at bounding box center [572, 466] width 797 height 122
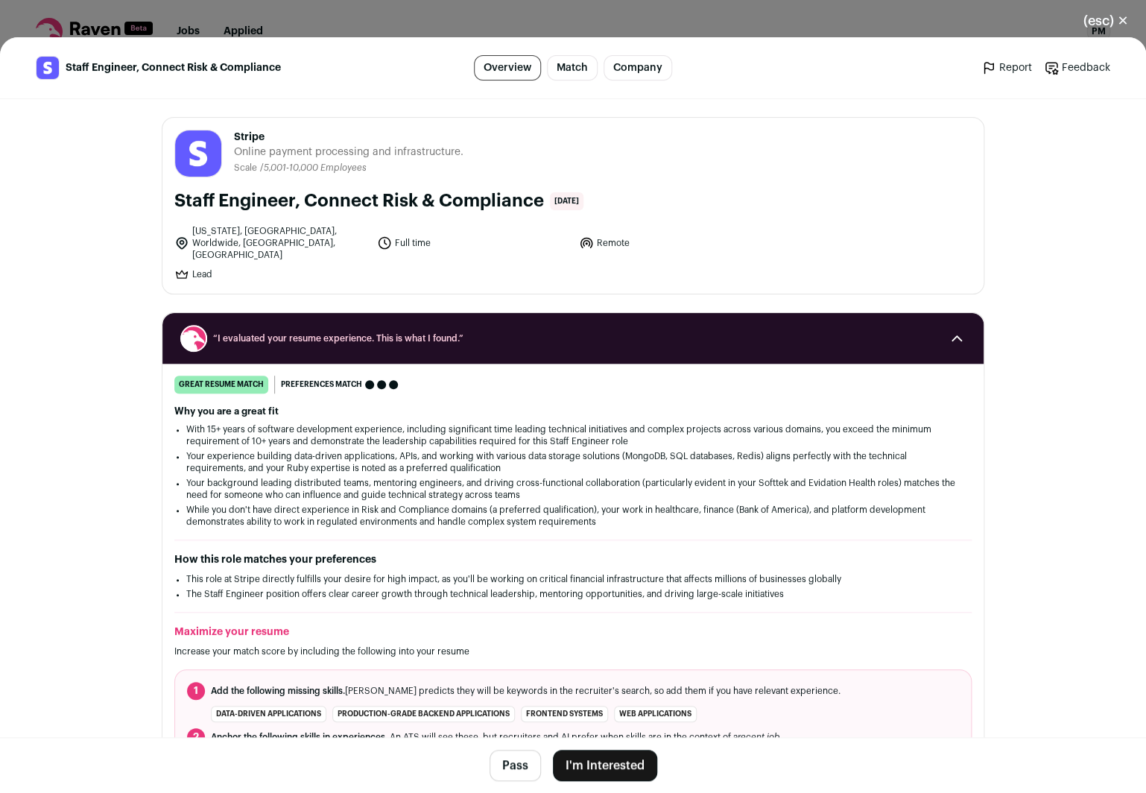
click at [664, 408] on div "Why you are a great fit With 15+ years of software development experience, incl…" at bounding box center [572, 466] width 797 height 122
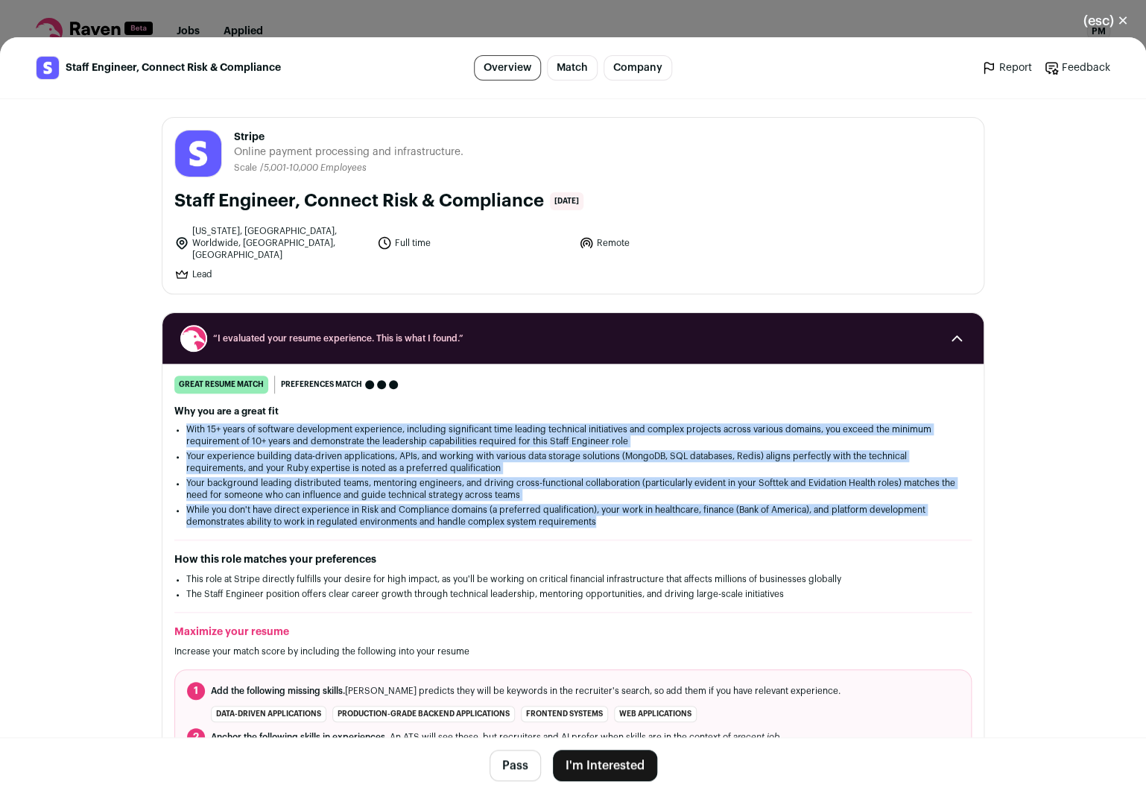
drag, startPoint x: 664, startPoint y: 408, endPoint x: 659, endPoint y: 528, distance: 120.0
click at [659, 528] on div "great resume match You meet the must-have requirements, the nice-to-have requir…" at bounding box center [572, 605] width 821 height 460
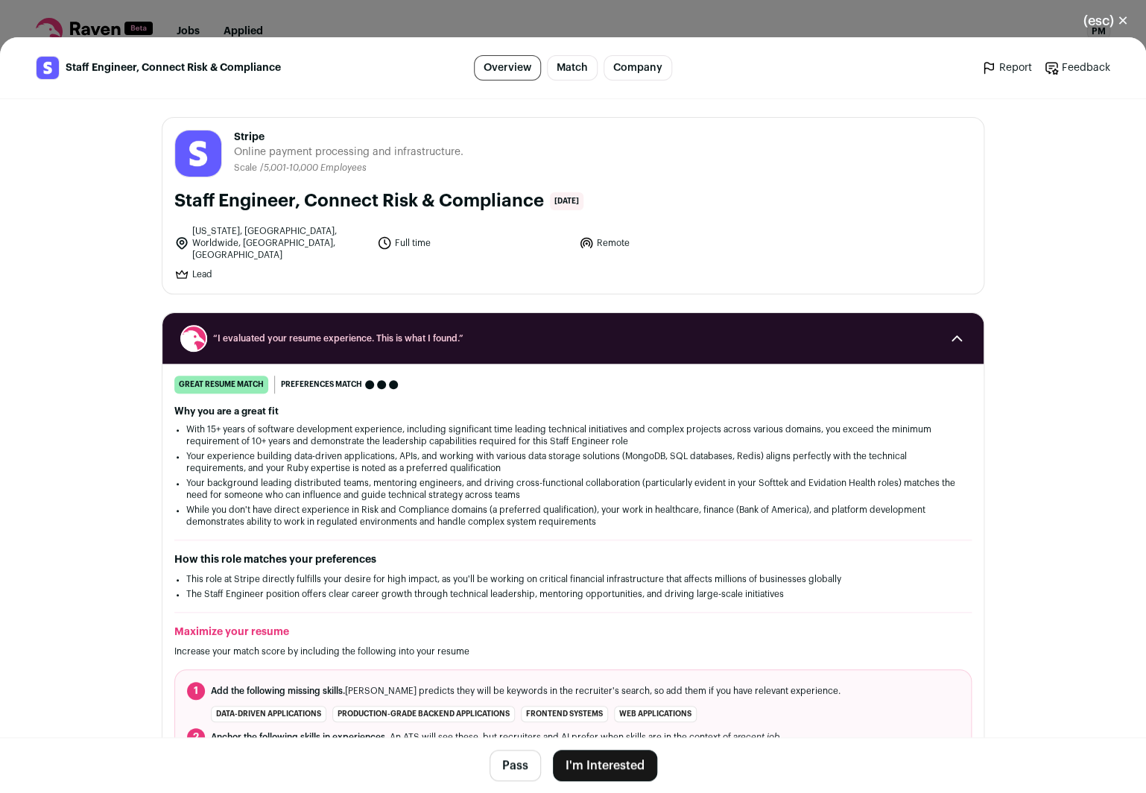
click at [659, 528] on div "great resume match You meet the must-have requirements, the nice-to-have requir…" at bounding box center [572, 605] width 821 height 460
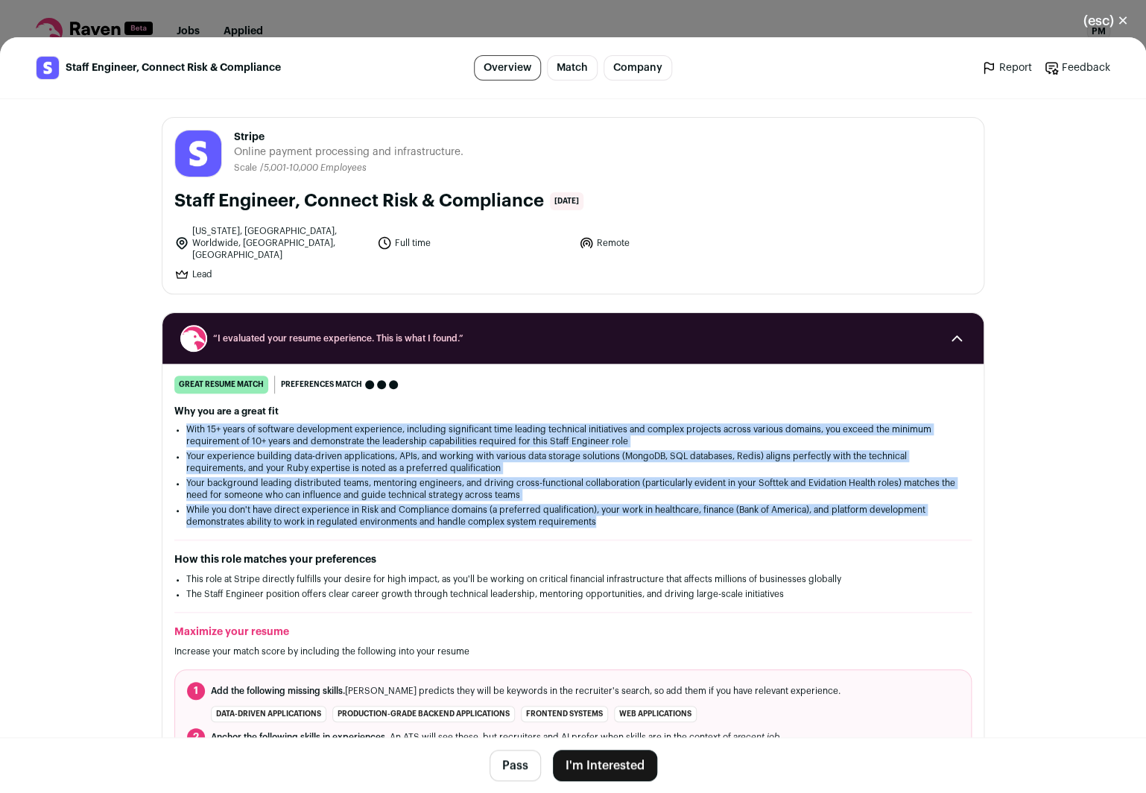
drag, startPoint x: 643, startPoint y: 520, endPoint x: 617, endPoint y: 399, distance: 123.5
click at [617, 399] on div "great resume match You meet the must-have requirements, the nice-to-have requir…" at bounding box center [572, 605] width 821 height 460
